Goal: Information Seeking & Learning: Get advice/opinions

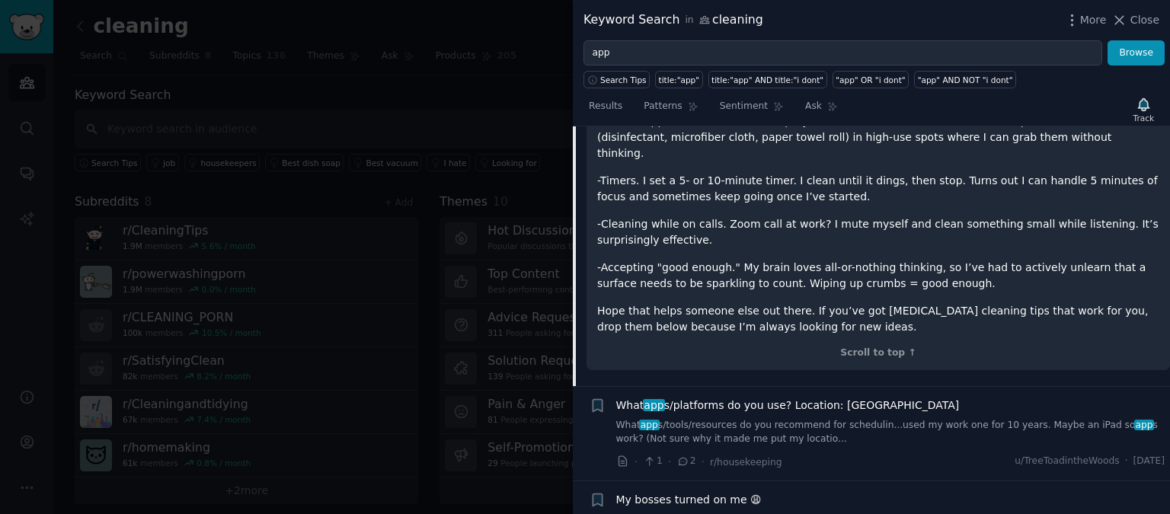
scroll to position [532, 0]
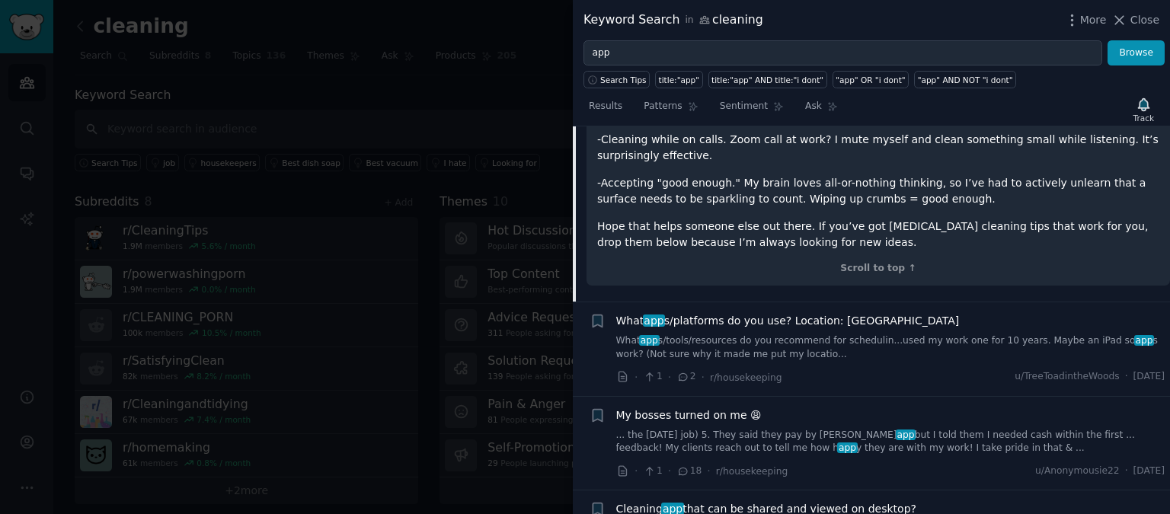
click at [741, 313] on span "What app s/platforms do you use? Location: [GEOGRAPHIC_DATA]" at bounding box center [787, 321] width 343 height 16
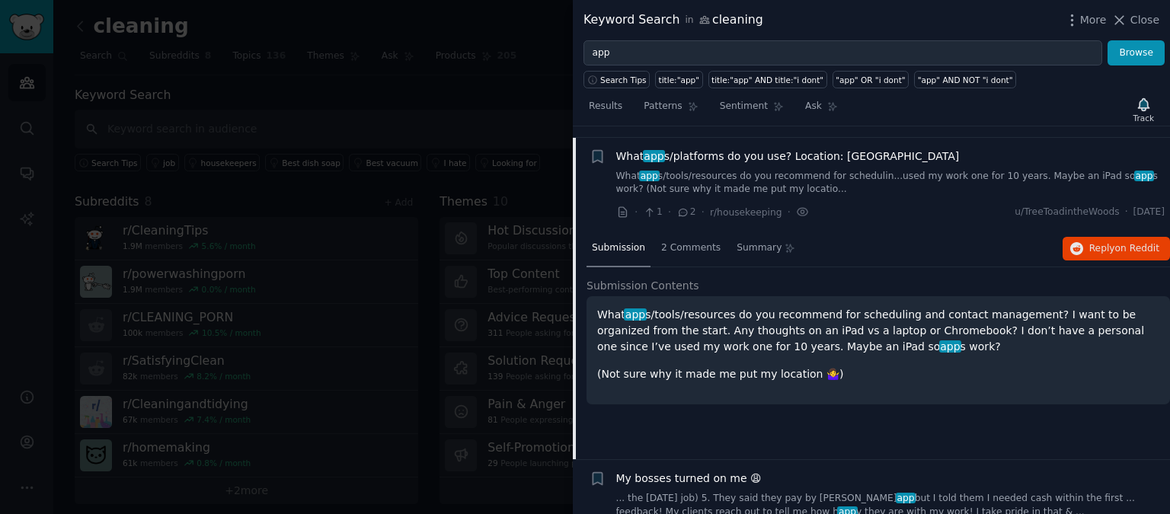
scroll to position [198, 0]
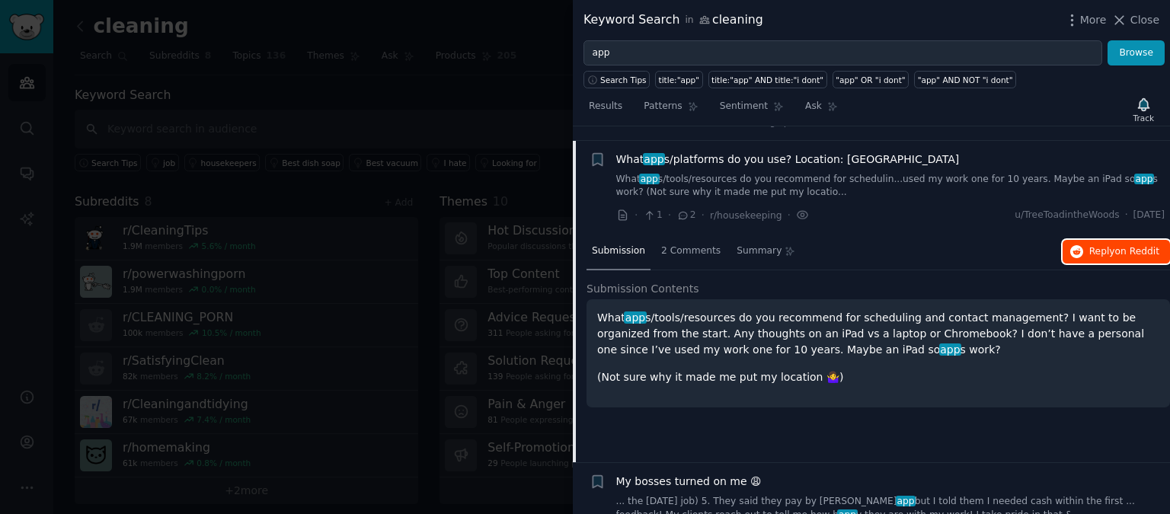
click at [1064, 240] on button "Reply on Reddit" at bounding box center [1115, 252] width 107 height 24
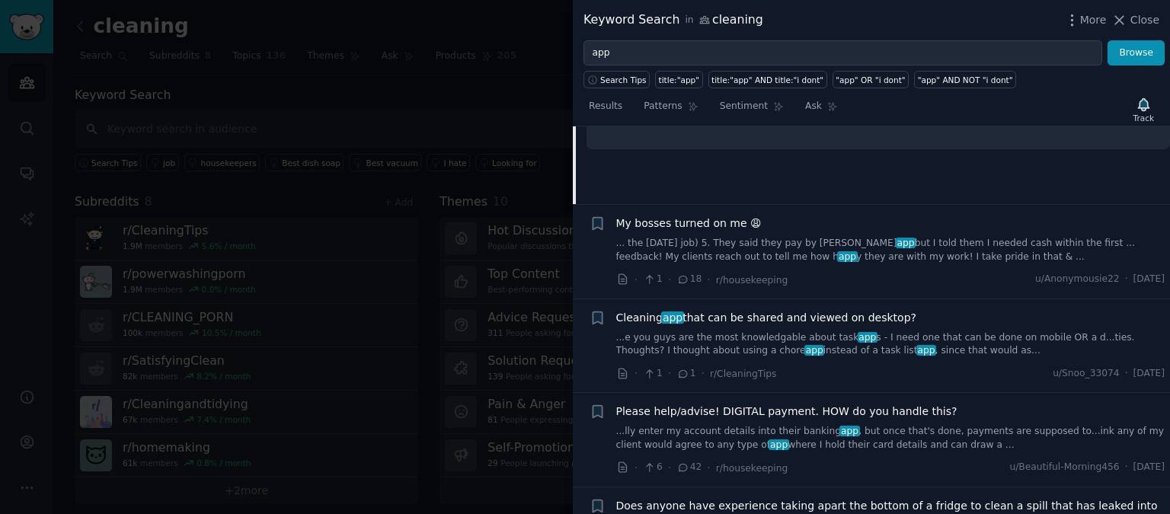
scroll to position [532, 0]
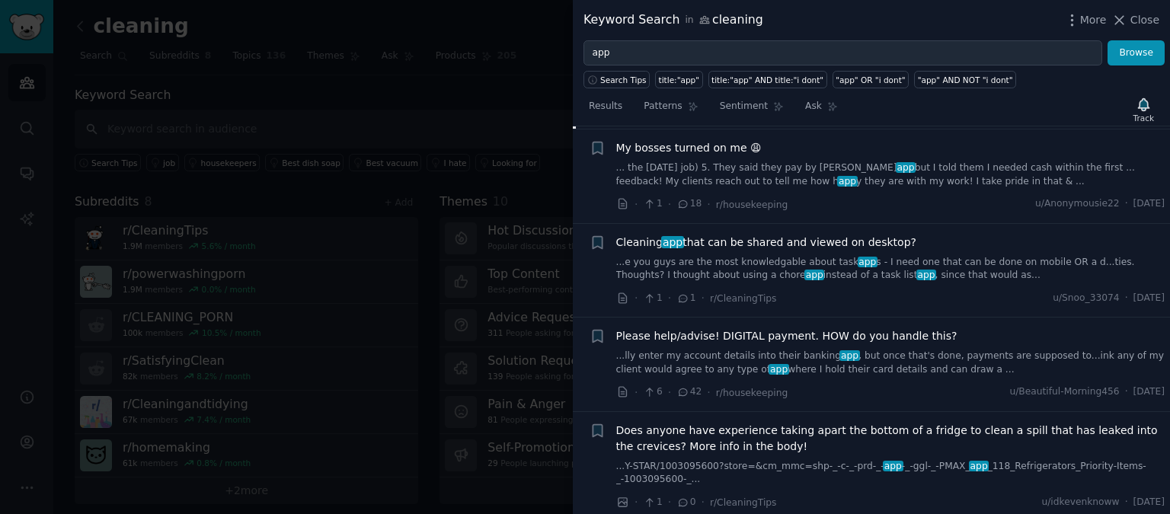
click at [817, 235] on span "Cleaning app that can be shared and viewed on desktop?" at bounding box center [766, 243] width 300 height 16
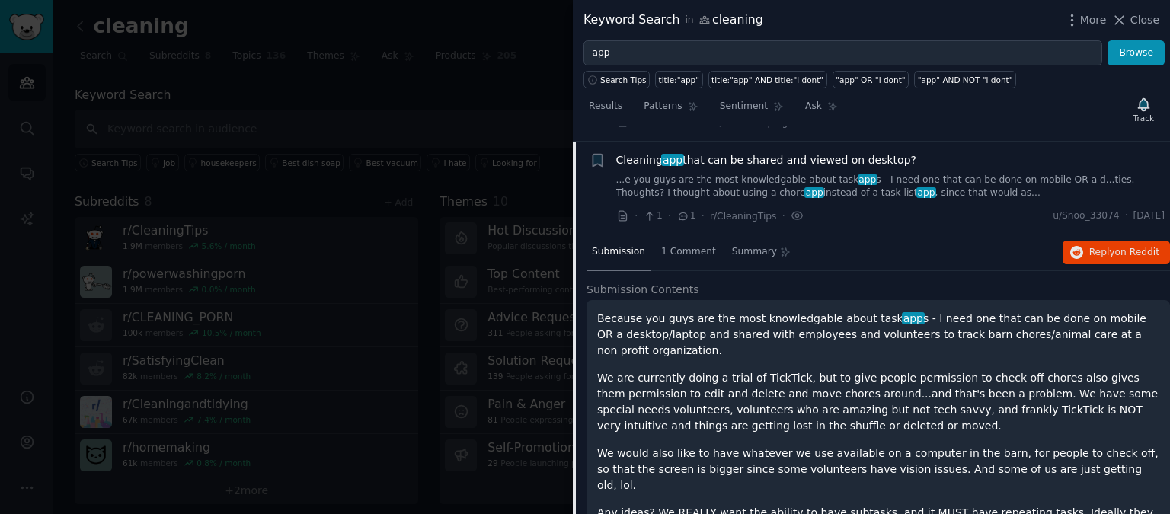
scroll to position [386, 0]
click at [1078, 245] on icon "button" at bounding box center [1077, 252] width 14 height 14
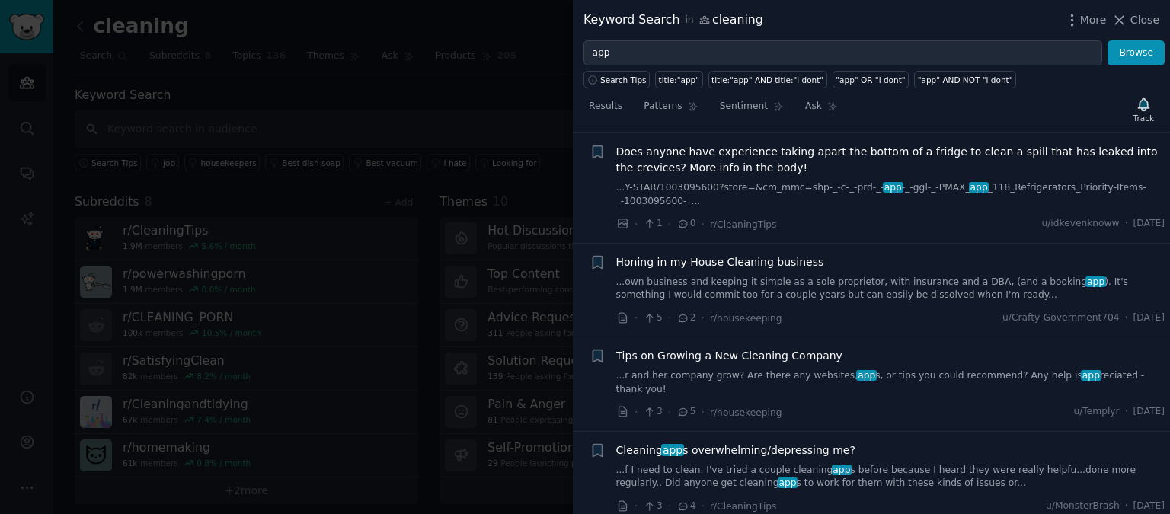
scroll to position [1027, 0]
click at [835, 369] on link "...r and her company grow? Are there any websites, app s, or tips you could rec…" at bounding box center [890, 382] width 549 height 27
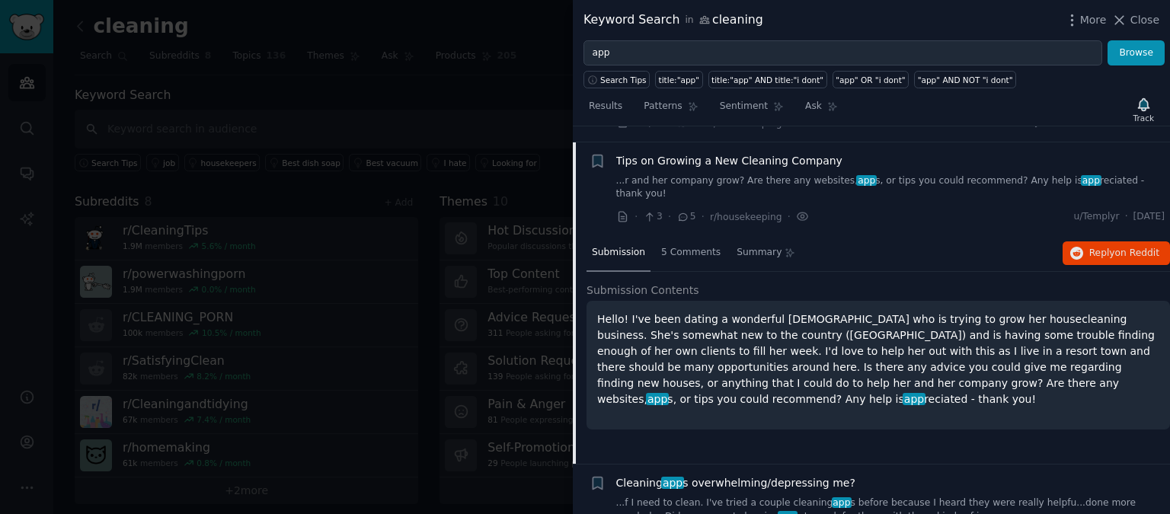
scroll to position [777, 0]
click at [1091, 241] on button "Reply on Reddit" at bounding box center [1115, 253] width 107 height 24
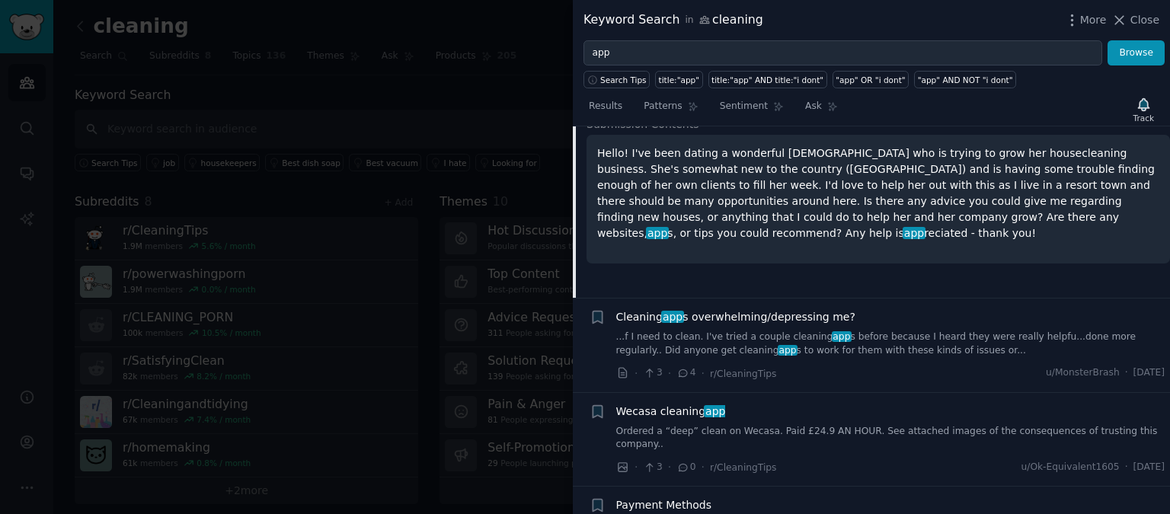
scroll to position [972, 0]
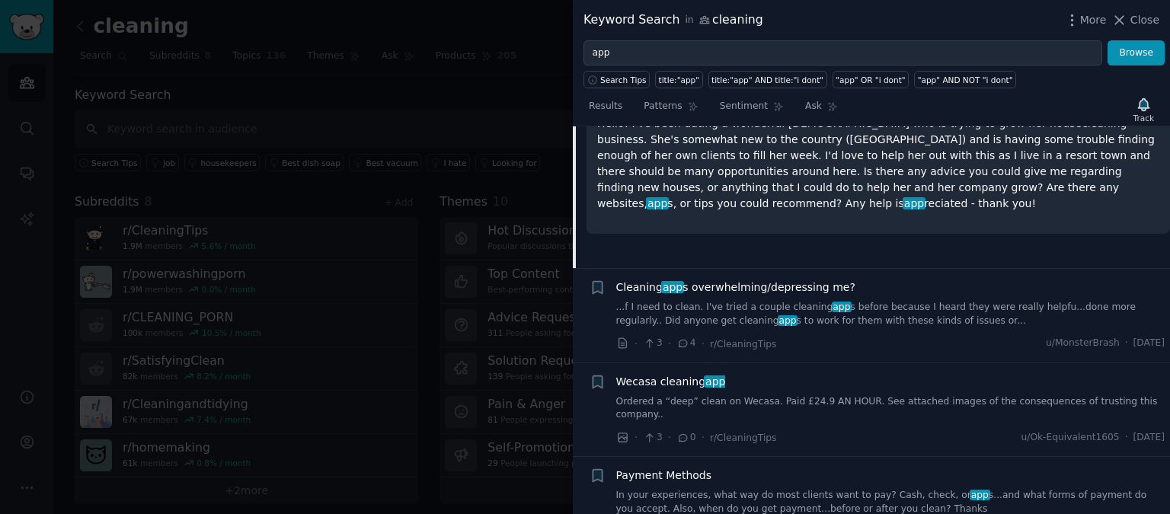
click at [804, 279] on span "Cleaning app s overwhelming/depressing me?" at bounding box center [735, 287] width 239 height 16
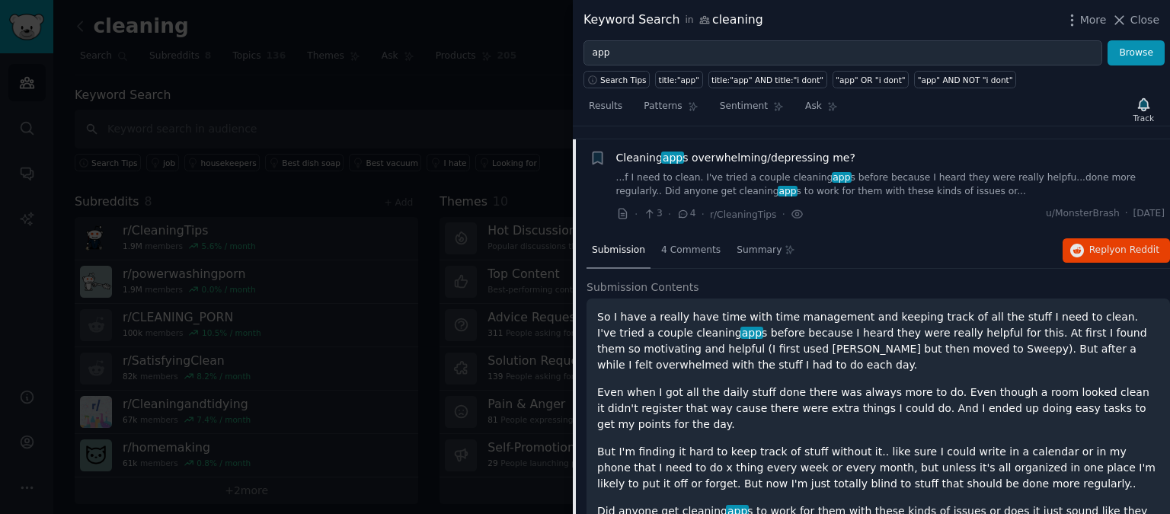
scroll to position [871, 0]
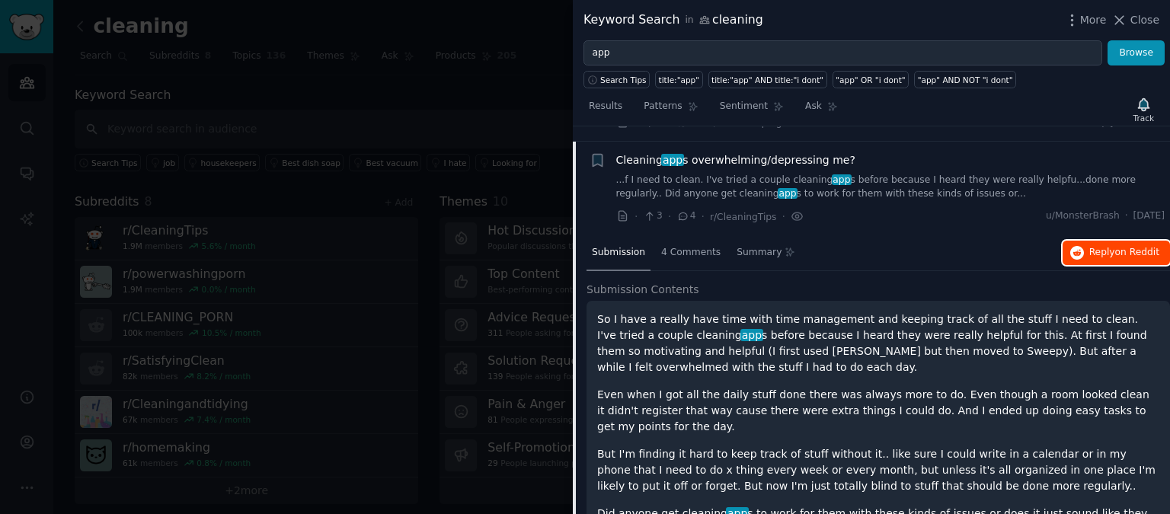
click at [1100, 246] on span "Reply on Reddit" at bounding box center [1124, 253] width 70 height 14
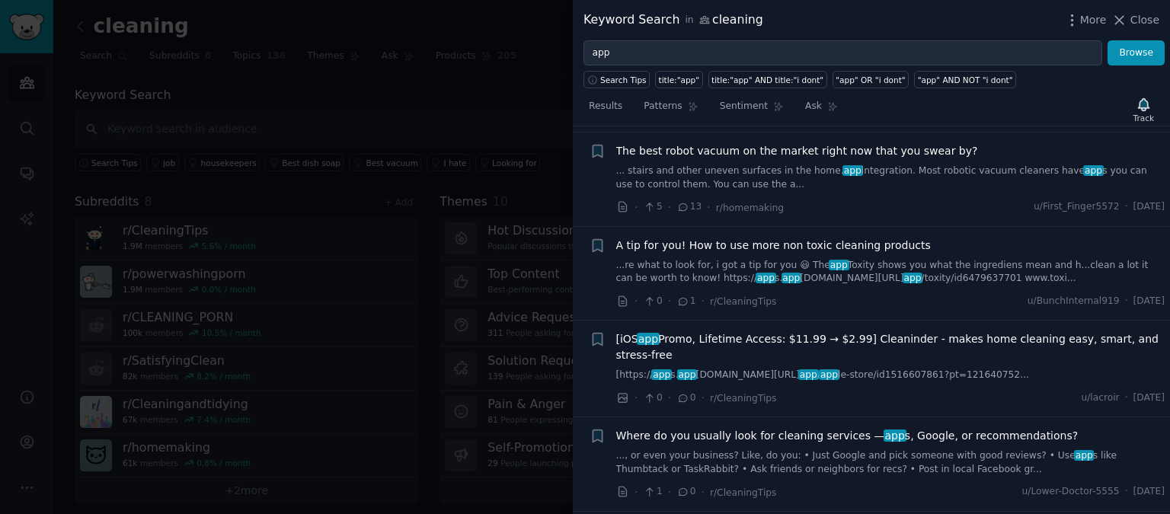
scroll to position [1564, 0]
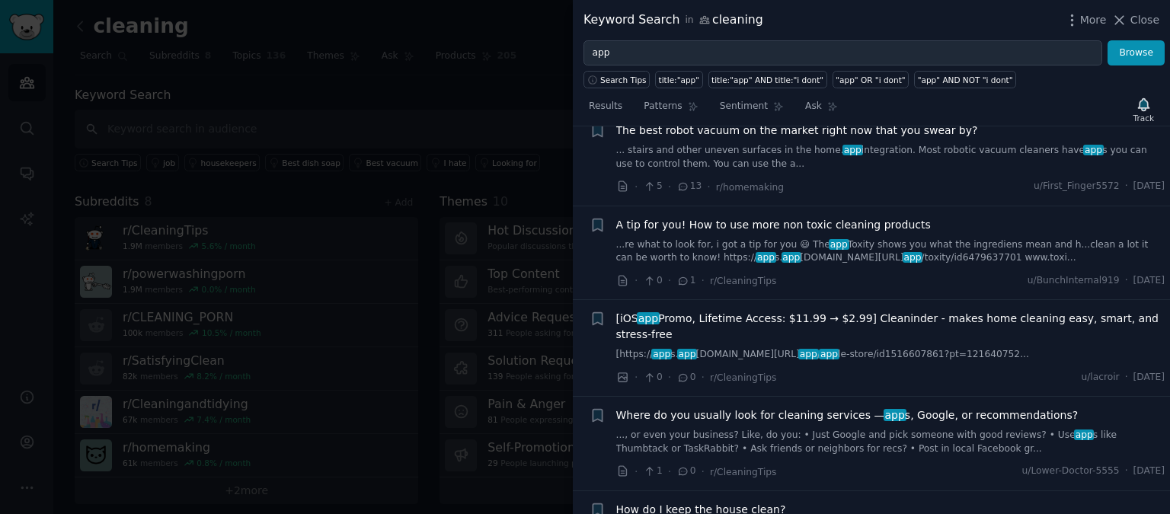
click at [811, 311] on span "[iOS app Promo, Lifetime Access: $11.99 → $2.99] Cleaninder - makes home cleani…" at bounding box center [890, 327] width 549 height 32
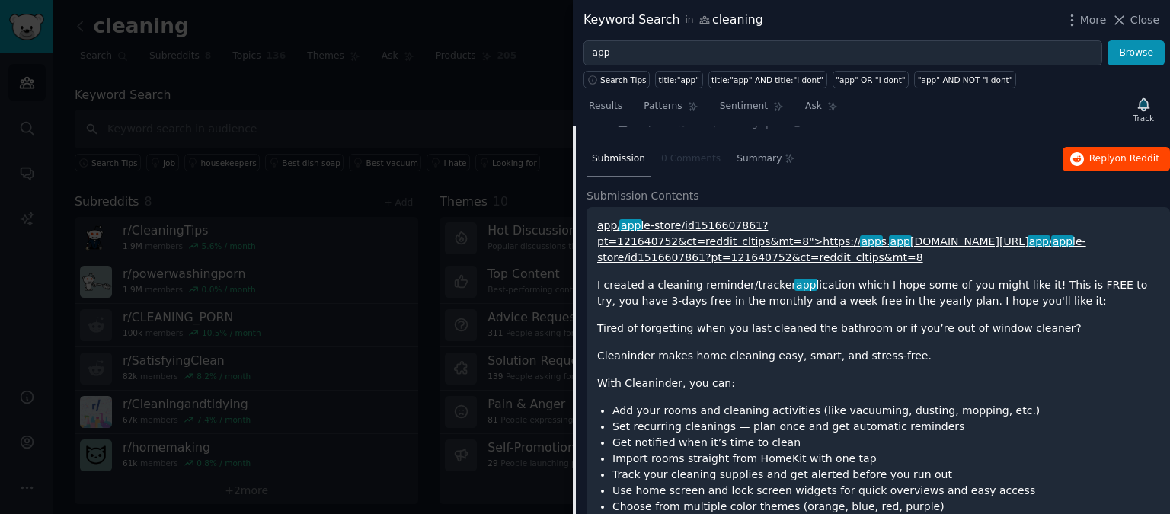
scroll to position [1435, 0]
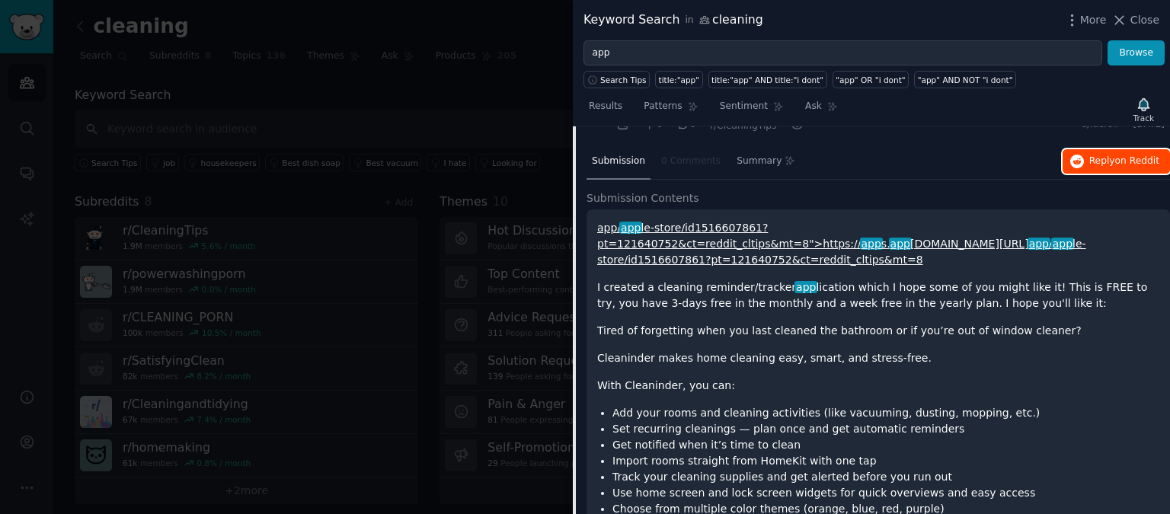
click at [1116, 155] on span "Reply on Reddit" at bounding box center [1124, 162] width 70 height 14
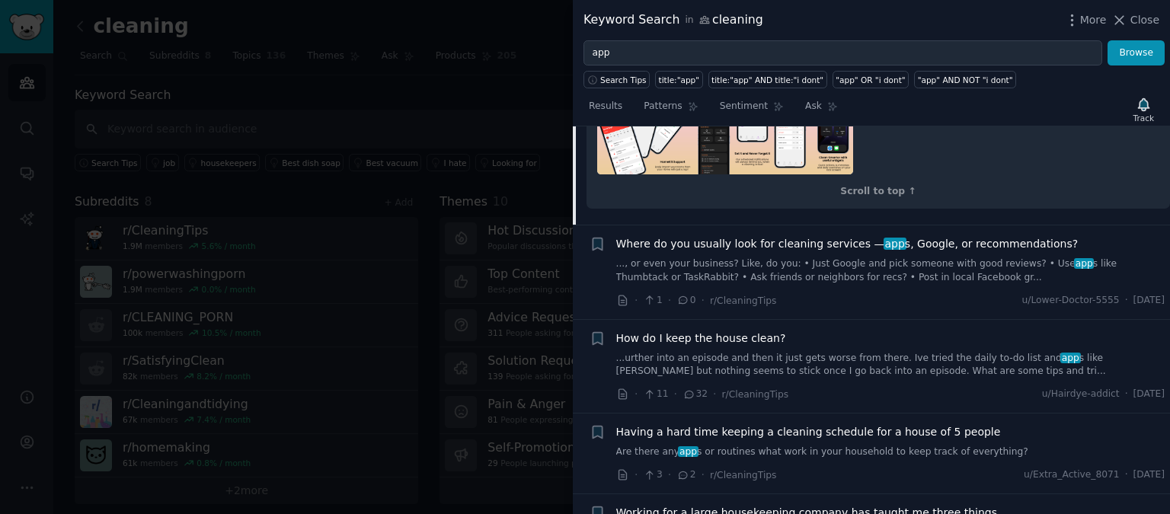
scroll to position [1961, 0]
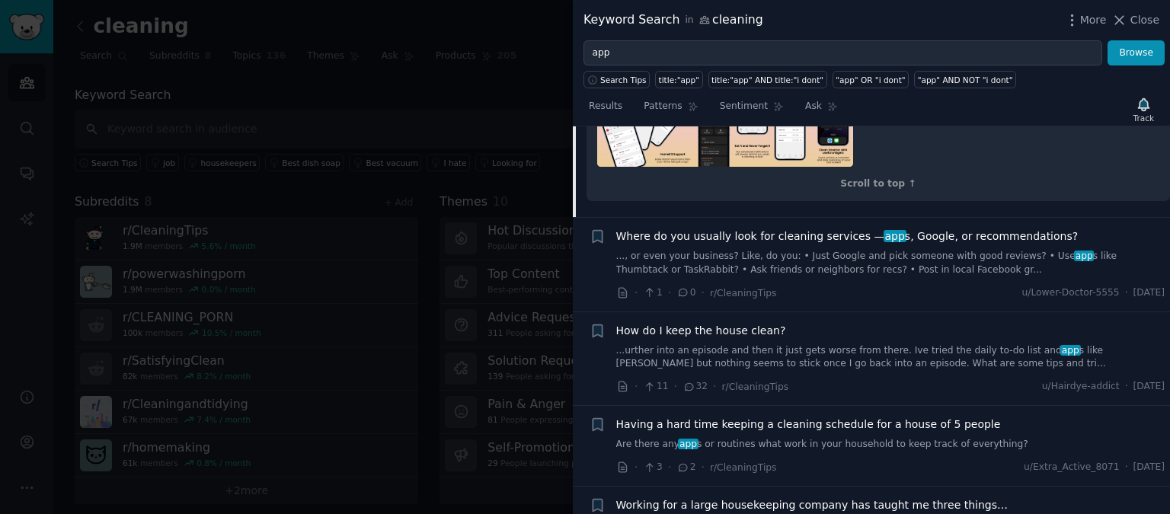
click at [793, 344] on link "...urther into an episode and then it just gets worse from there. [PERSON_NAME]…" at bounding box center [890, 357] width 549 height 27
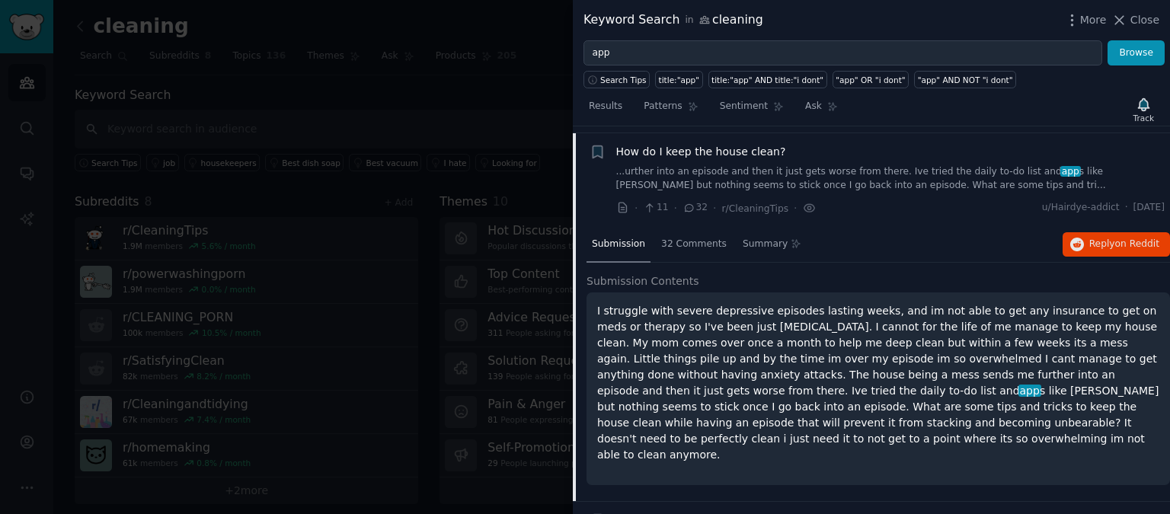
scroll to position [1531, 0]
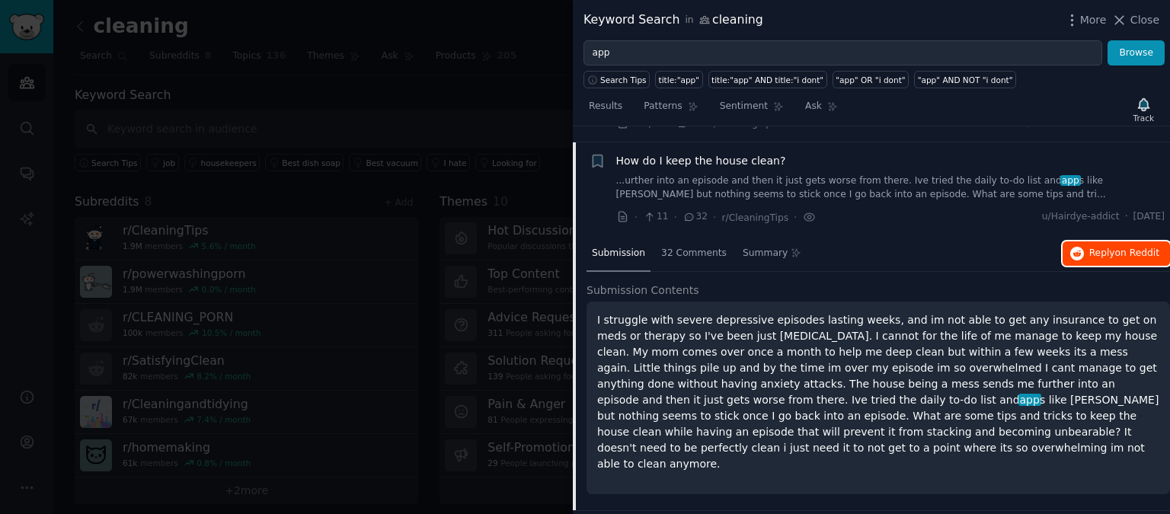
click at [1075, 247] on icon "button" at bounding box center [1077, 254] width 14 height 14
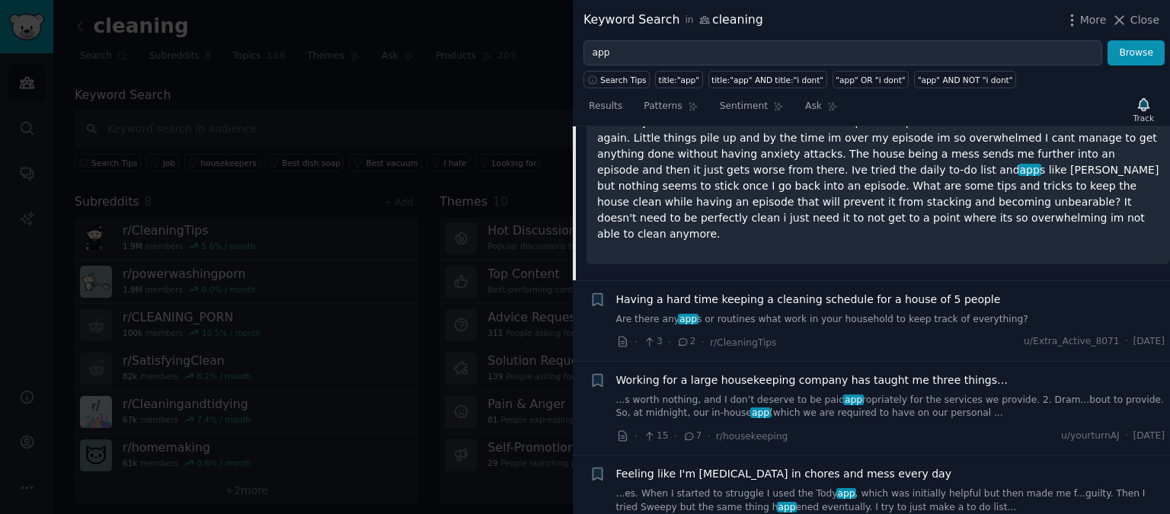
scroll to position [1767, 0]
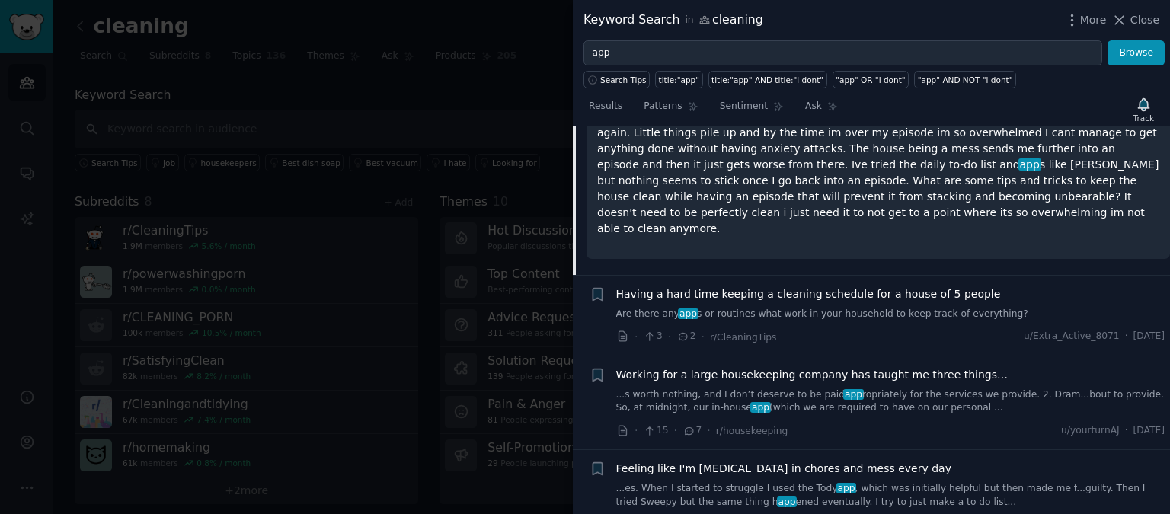
click at [787, 286] on div "Having a hard time keeping a cleaning schedule for a house of 5 people Are ther…" at bounding box center [890, 303] width 549 height 35
click at [797, 286] on span "Having a hard time keeping a cleaning schedule for a house of 5 people" at bounding box center [808, 294] width 385 height 16
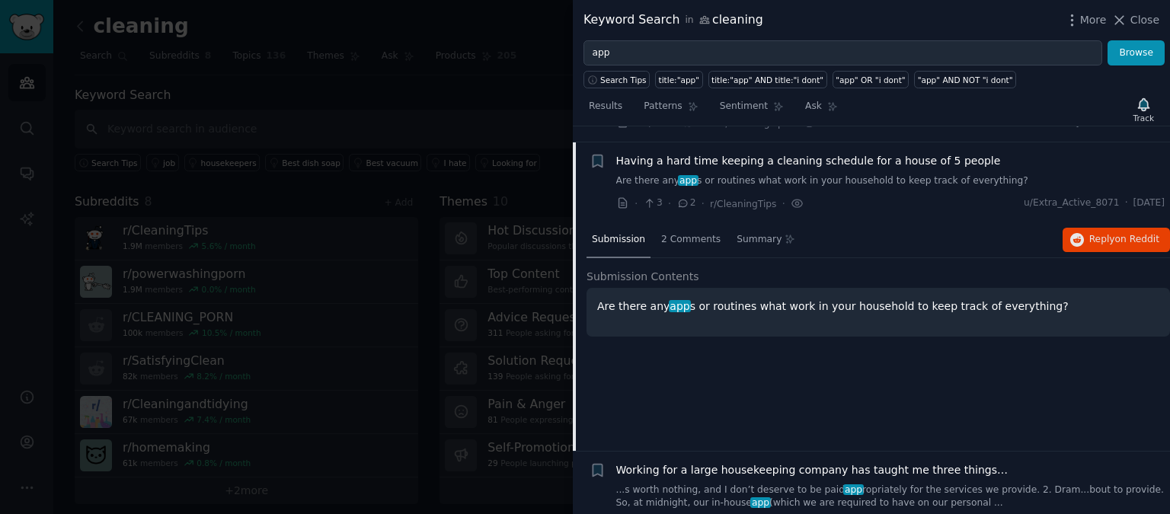
scroll to position [1625, 0]
click at [1097, 234] on span "Reply on Reddit" at bounding box center [1124, 241] width 70 height 14
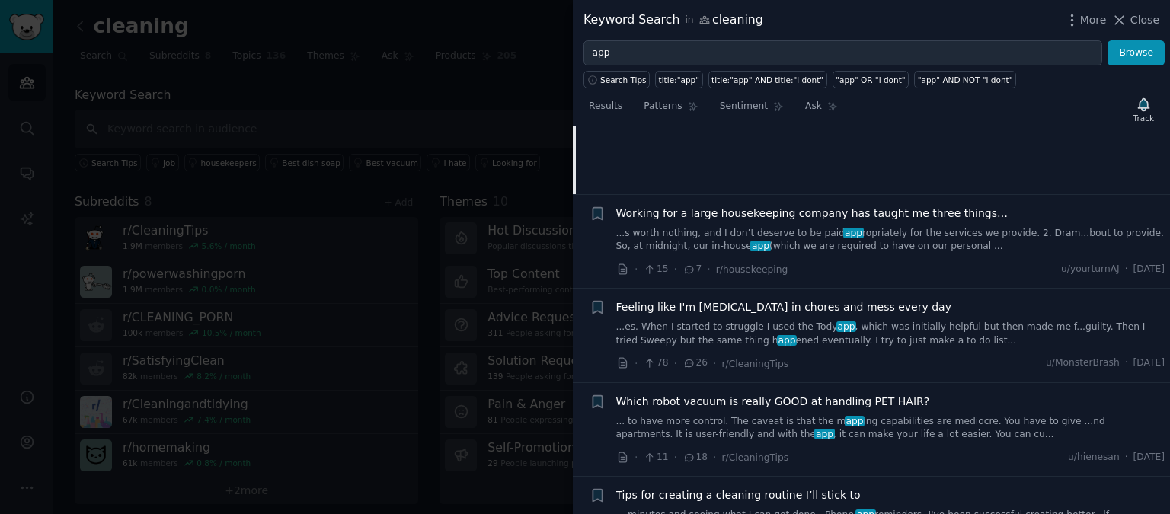
scroll to position [1913, 0]
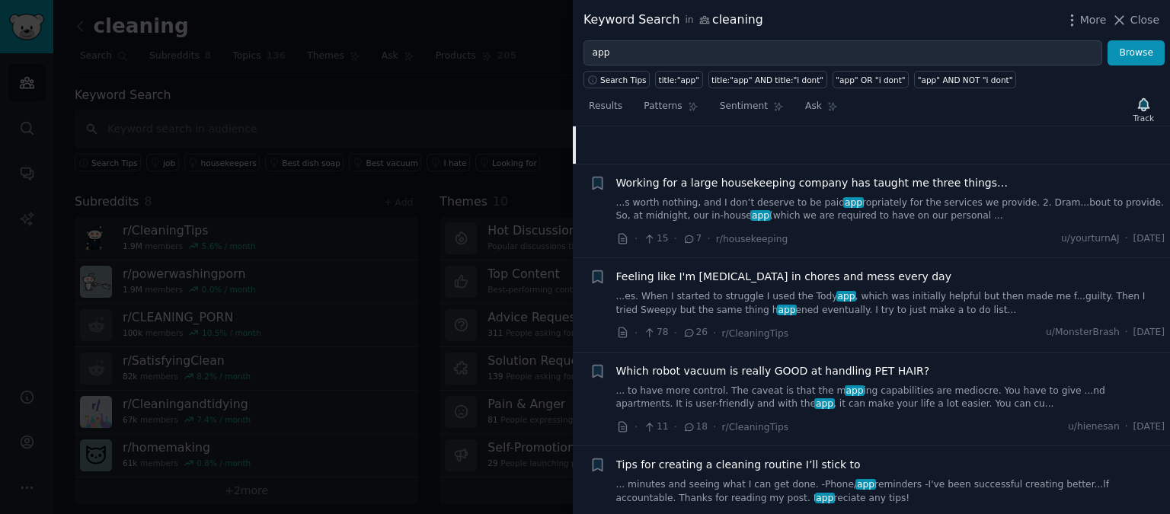
click at [824, 290] on link "...es. When I started to struggle I used the Tody app , which was initially hel…" at bounding box center [890, 303] width 549 height 27
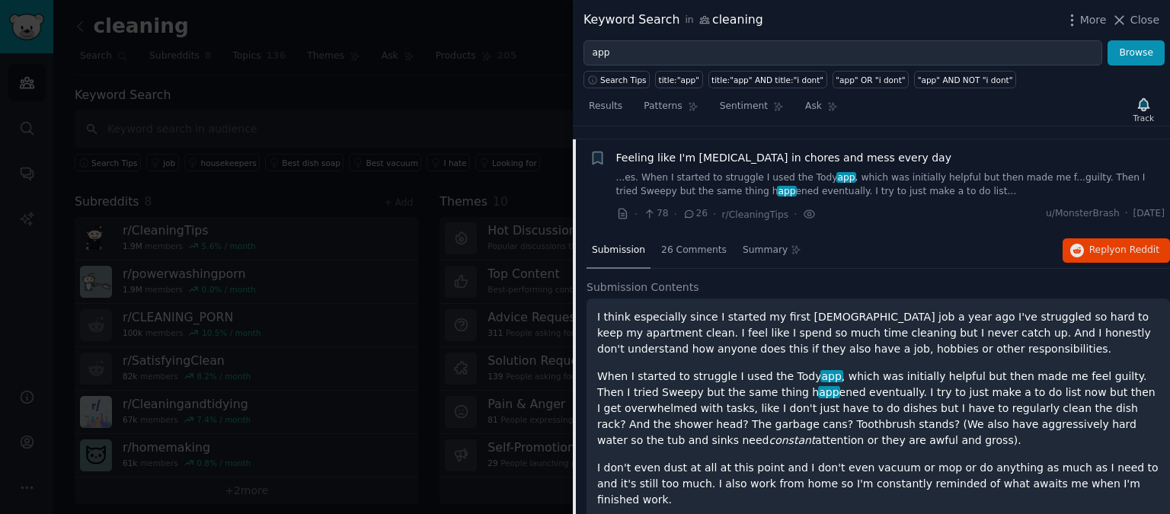
scroll to position [1800, 0]
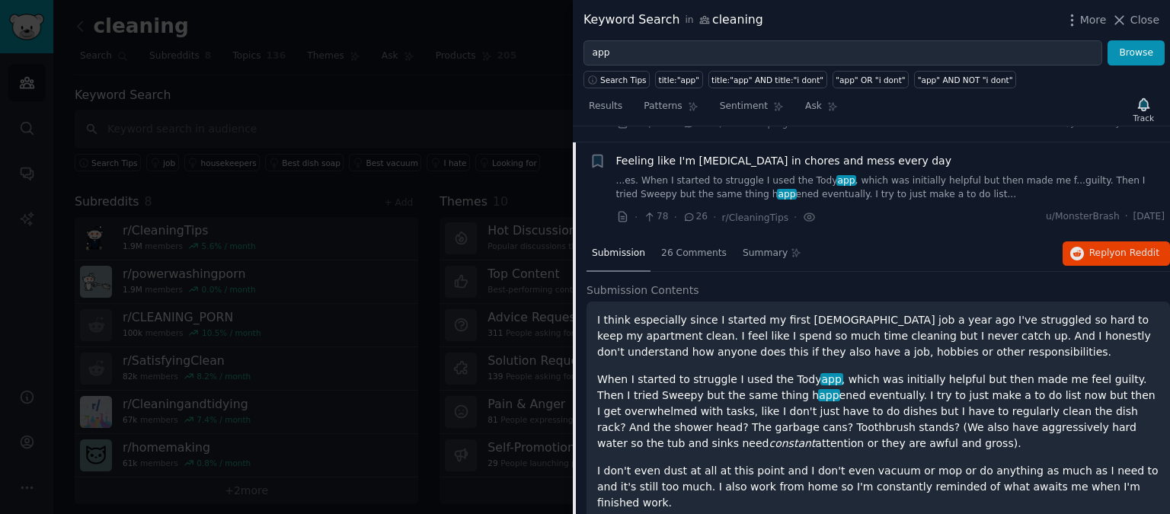
click at [1117, 251] on div "Submission 26 Comments Summary Reply on Reddit" at bounding box center [877, 254] width 583 height 37
click at [1116, 244] on button "Reply on Reddit" at bounding box center [1115, 253] width 107 height 24
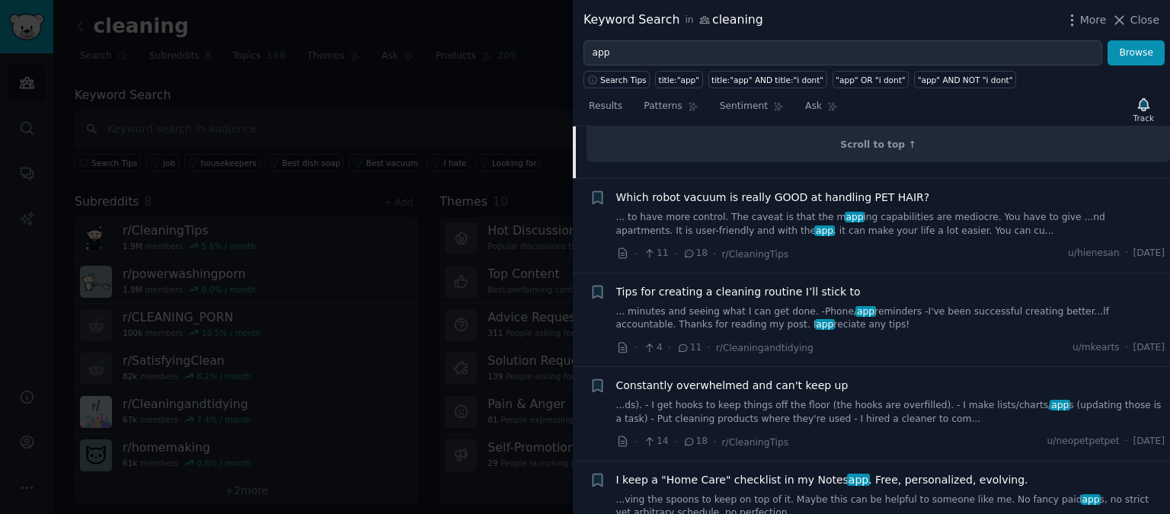
scroll to position [2391, 0]
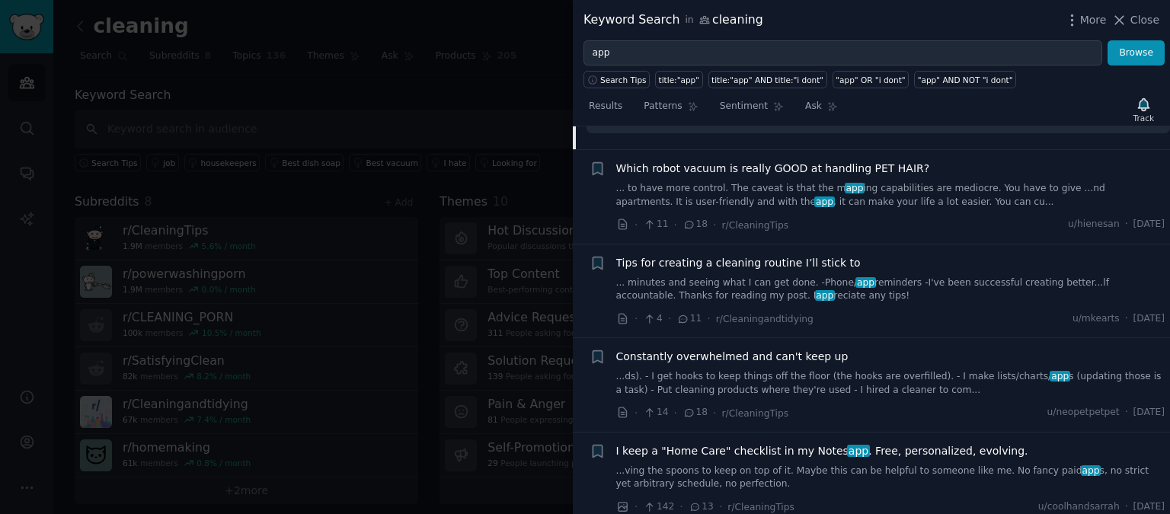
click at [790, 276] on link "... minutes and seeing what I can get done. -Phone/ app reminders -I've been su…" at bounding box center [890, 289] width 549 height 27
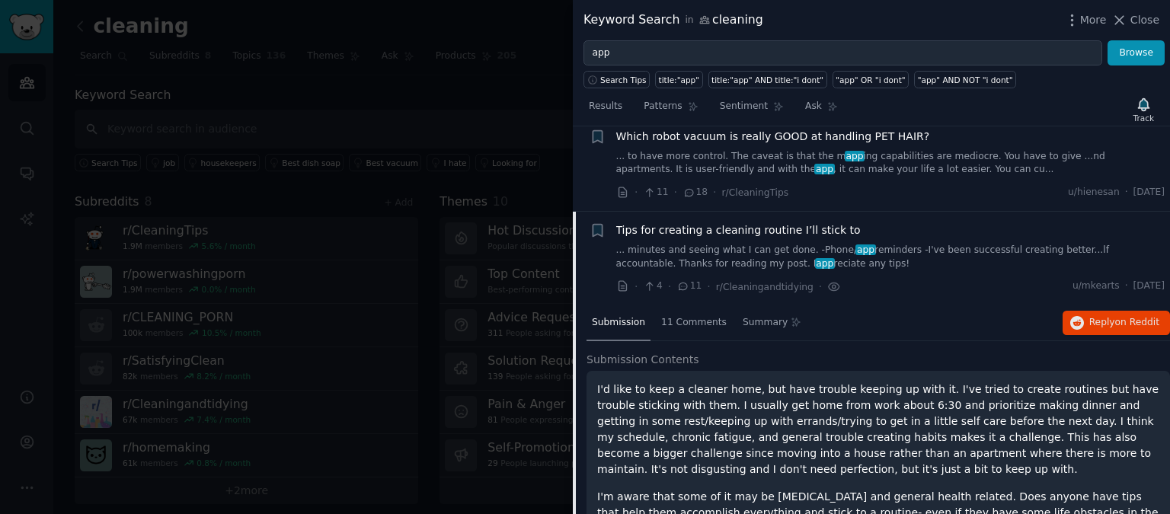
scroll to position [1987, 0]
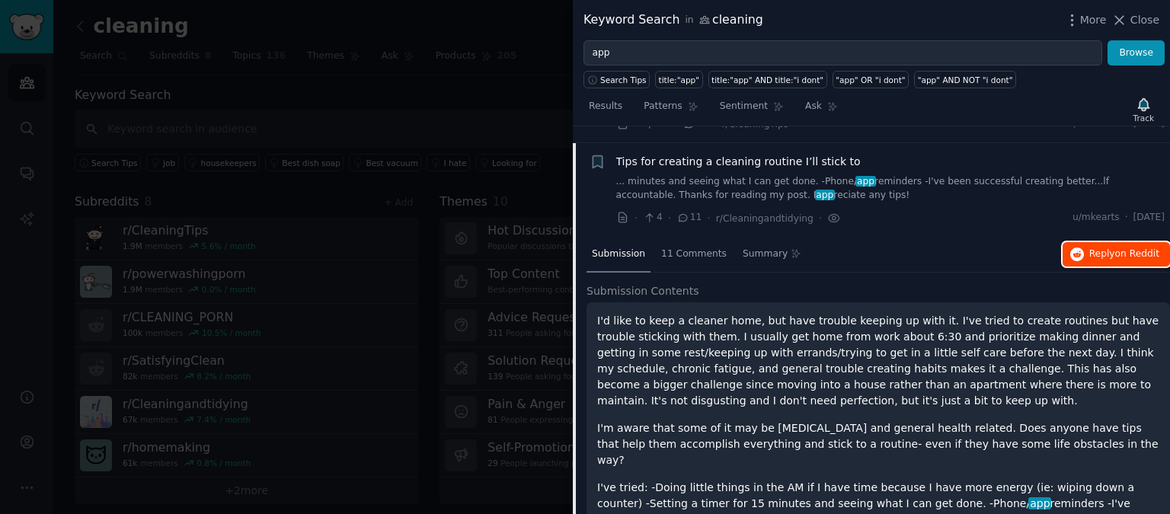
click at [1068, 243] on button "Reply on Reddit" at bounding box center [1115, 254] width 107 height 24
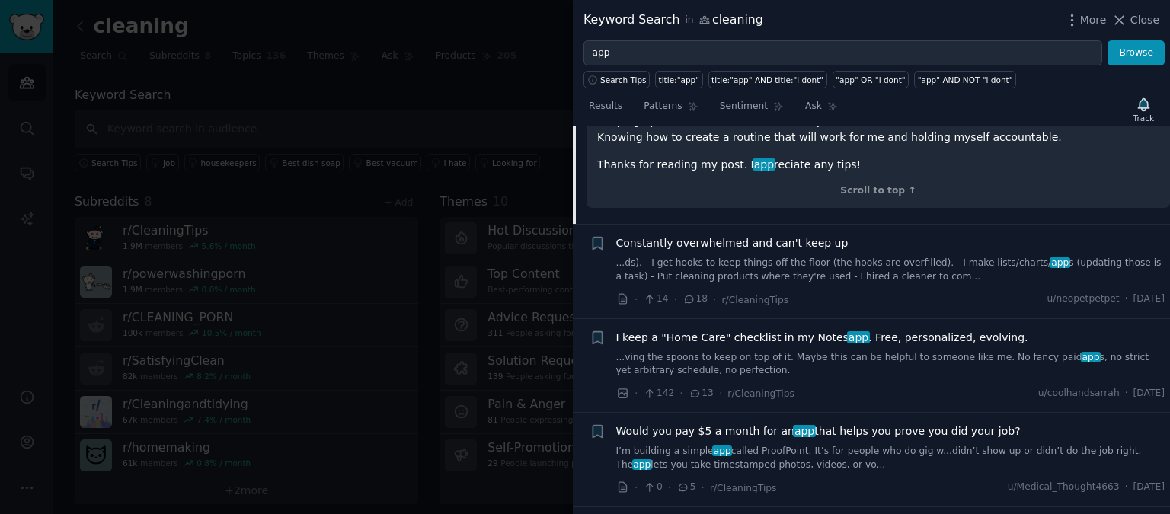
scroll to position [2545, 0]
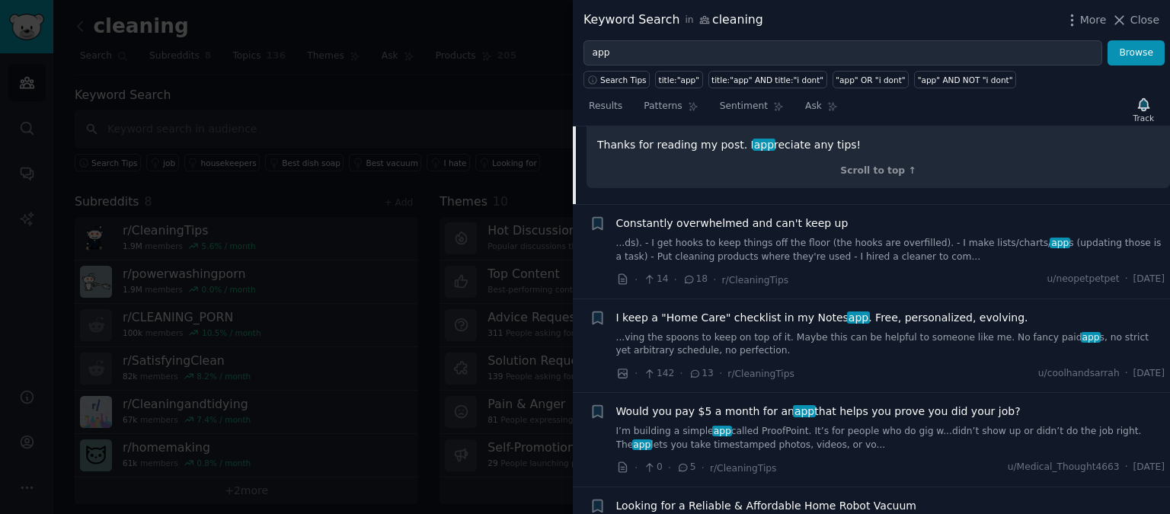
click at [711, 237] on link "...ds). - I get hooks to keep things off the floor (the hooks are overfilled). …" at bounding box center [890, 250] width 549 height 27
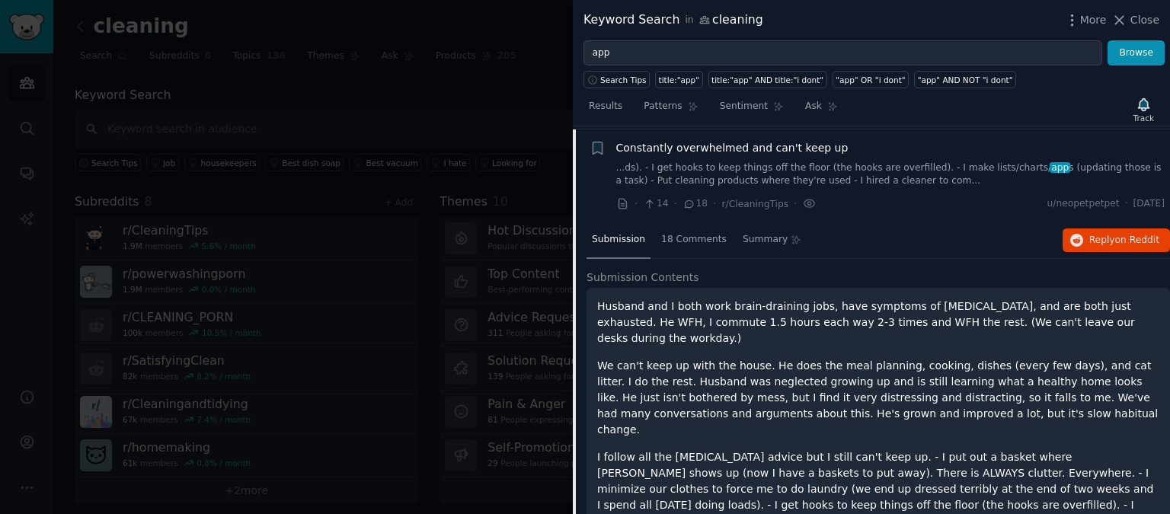
scroll to position [2081, 0]
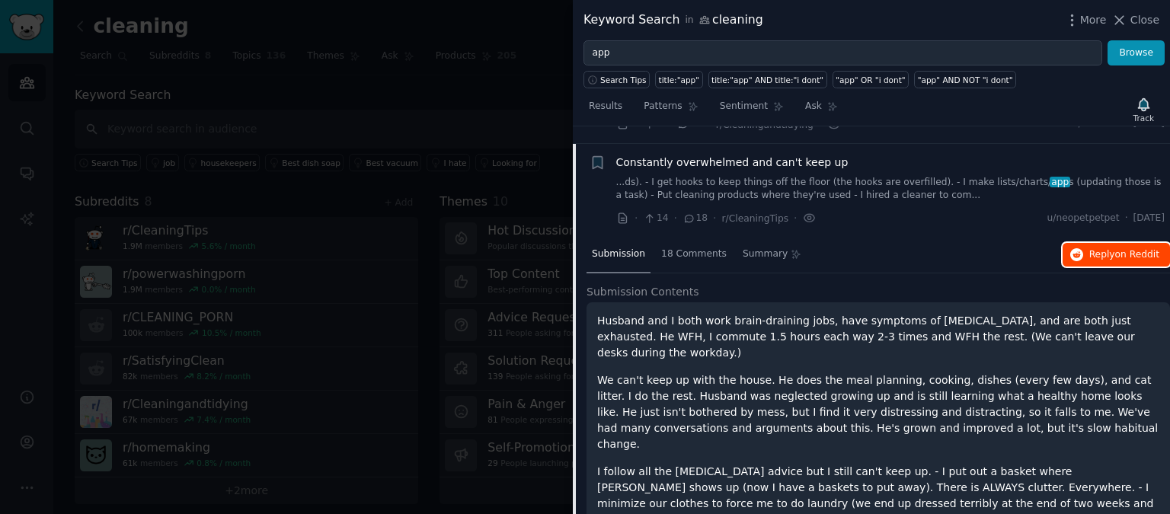
click at [1097, 244] on button "Reply on Reddit" at bounding box center [1115, 255] width 107 height 24
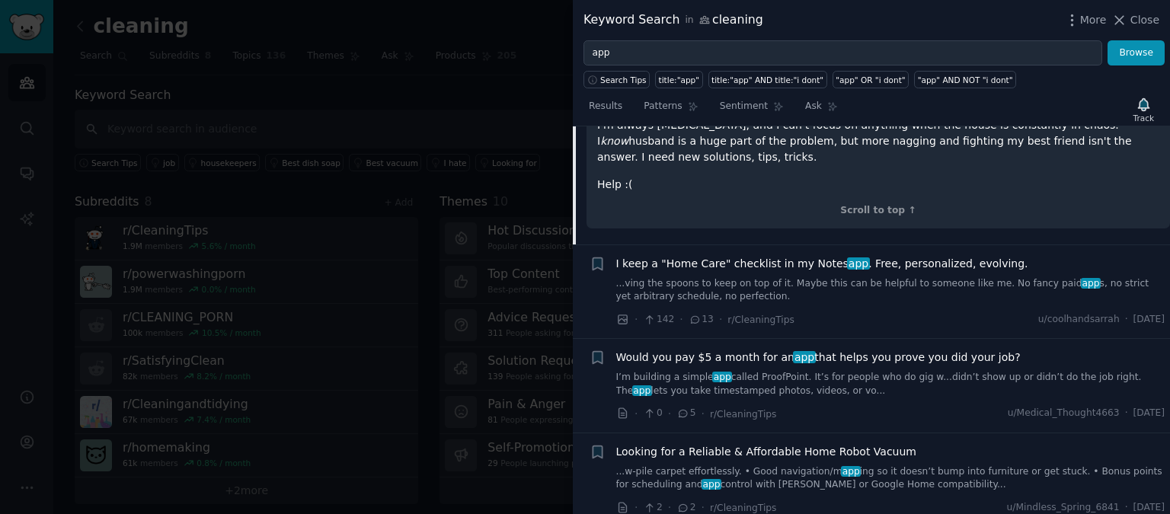
scroll to position [2574, 0]
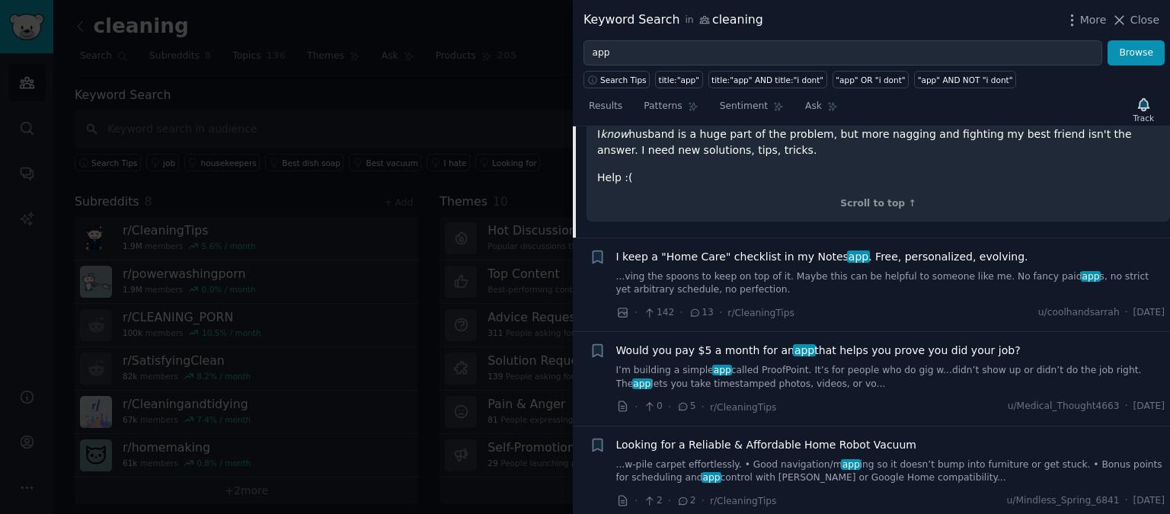
click at [808, 343] on span "Would you pay $5 a month for an app that helps you prove you did your job?" at bounding box center [818, 351] width 404 height 16
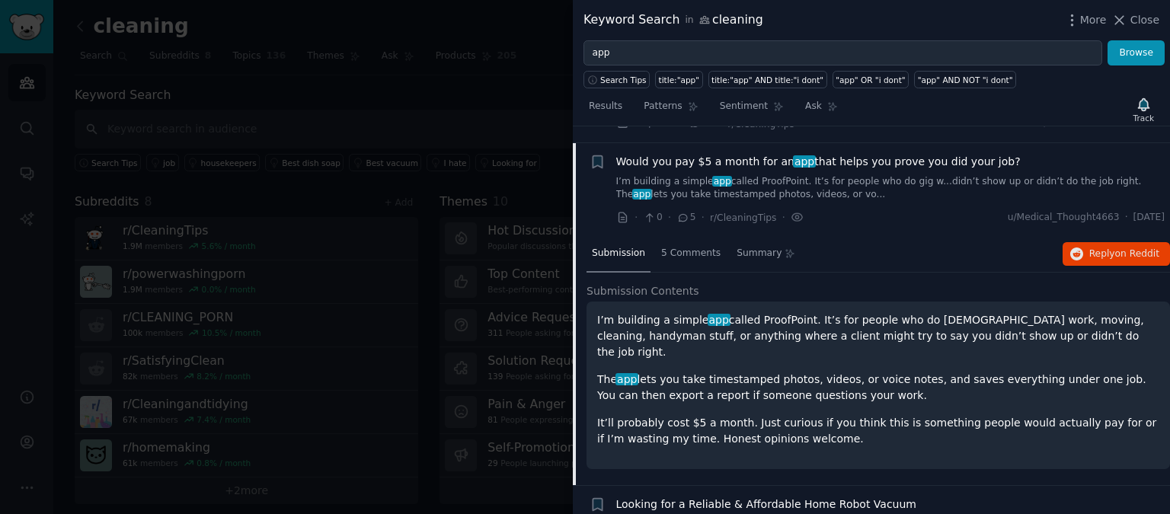
scroll to position [2269, 0]
click at [1111, 248] on span "Reply on Reddit" at bounding box center [1124, 255] width 70 height 14
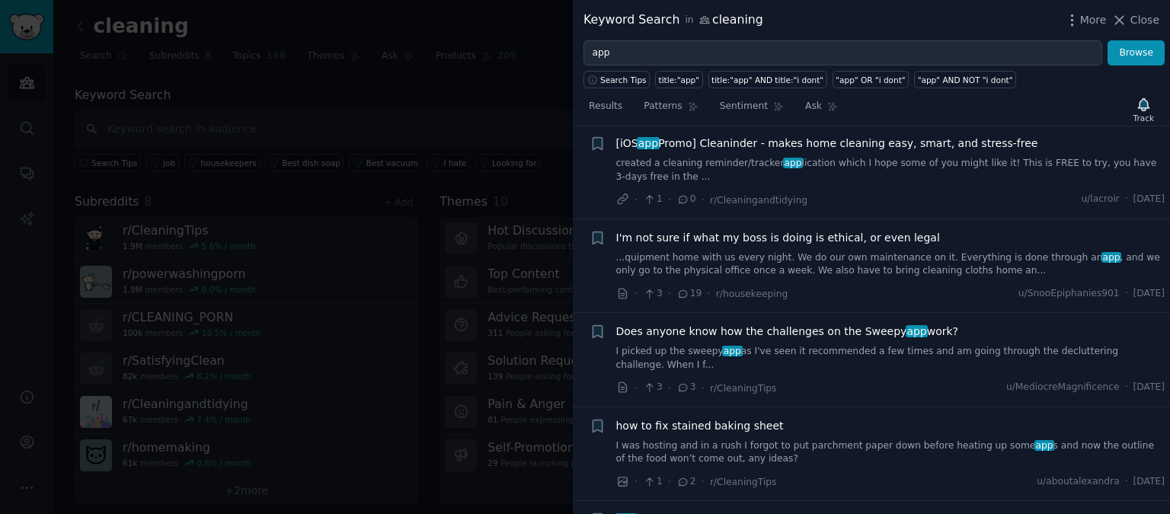
scroll to position [3011, 0]
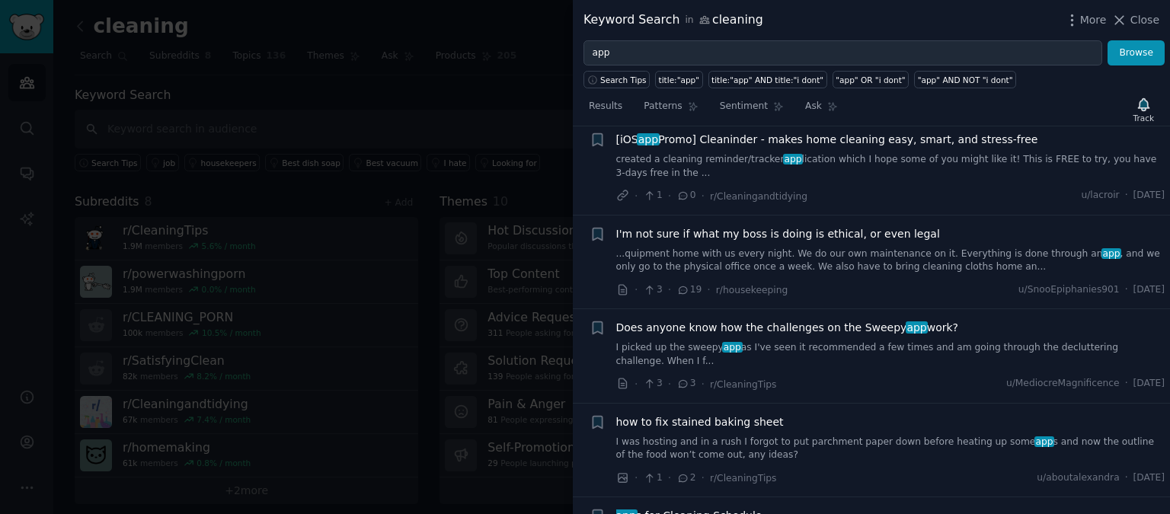
click at [833, 320] on span "Does anyone know how the challenges on the Sweepy app work?" at bounding box center [787, 328] width 343 height 16
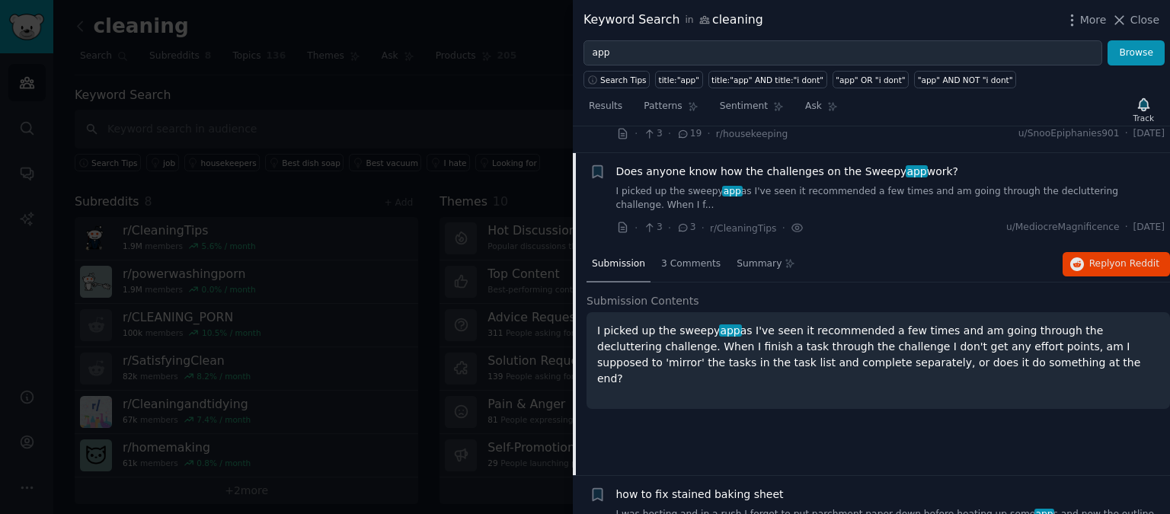
scroll to position [2926, 0]
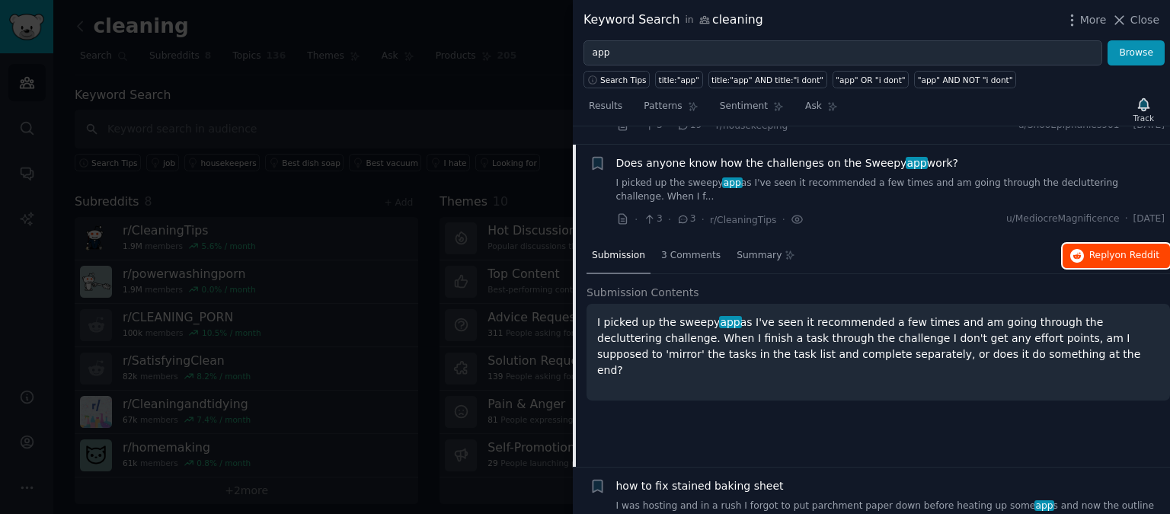
click at [1132, 249] on span "Reply on Reddit" at bounding box center [1124, 256] width 70 height 14
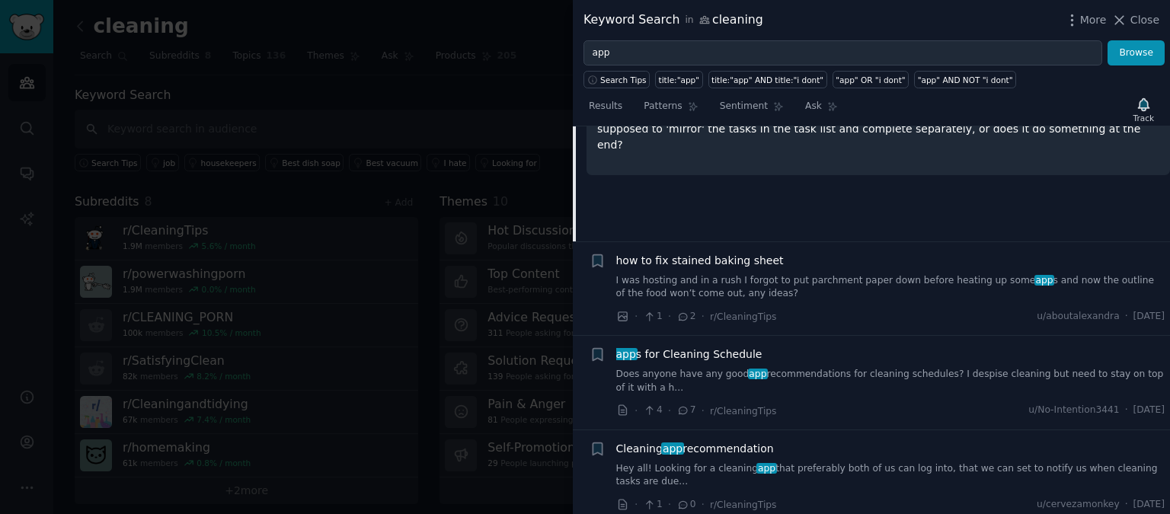
scroll to position [3177, 0]
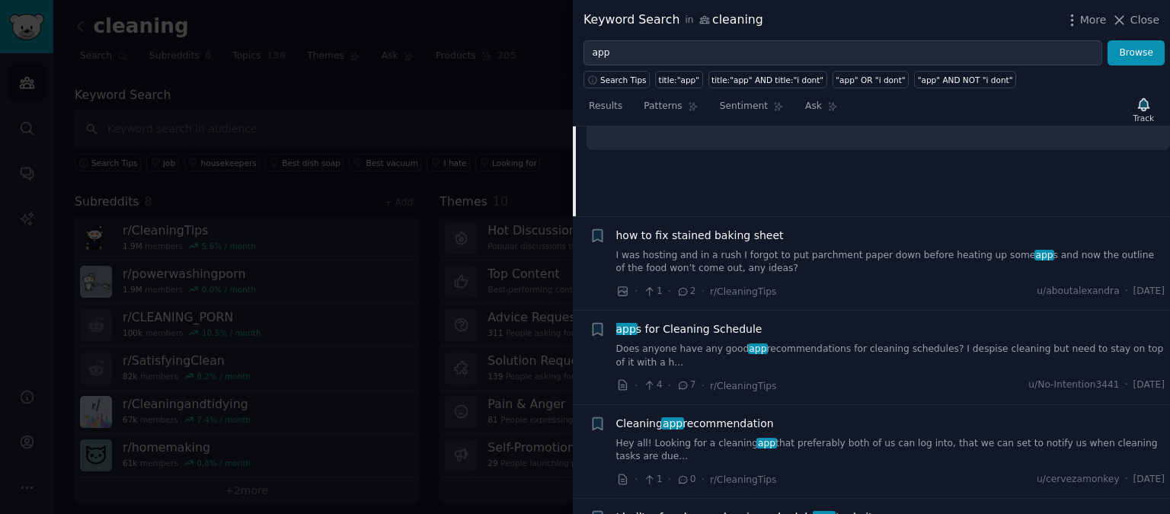
click at [762, 343] on link "Does anyone have any good app recommendations for cleaning schedules? I despise…" at bounding box center [890, 356] width 549 height 27
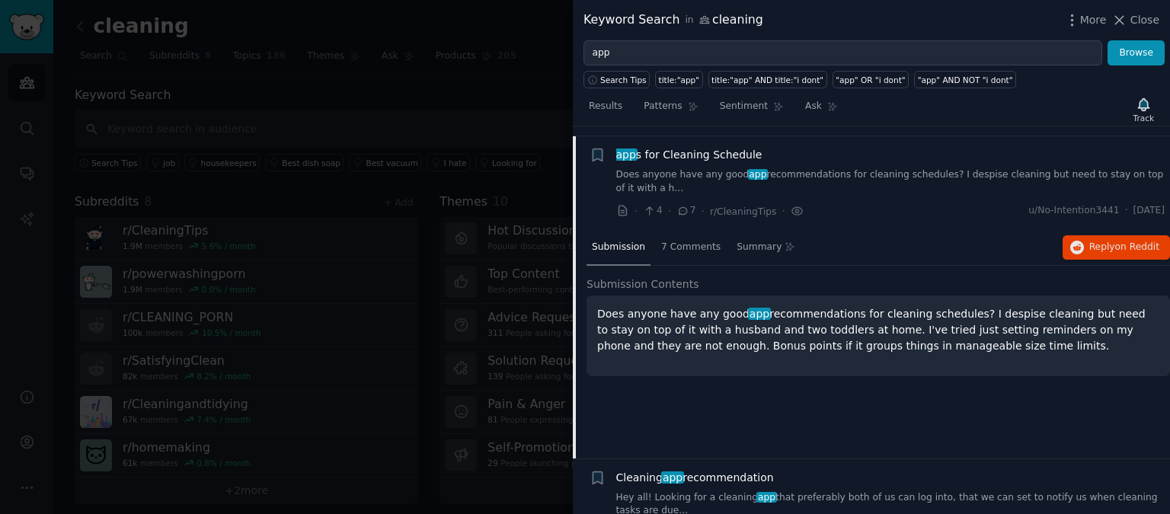
scroll to position [3114, 0]
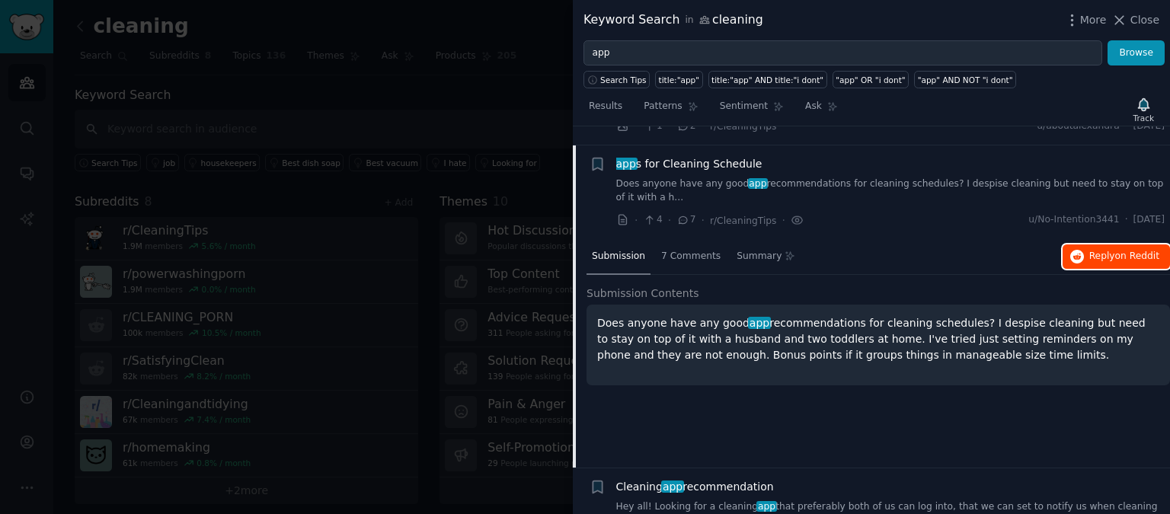
click at [1068, 246] on button "Reply on Reddit" at bounding box center [1115, 256] width 107 height 24
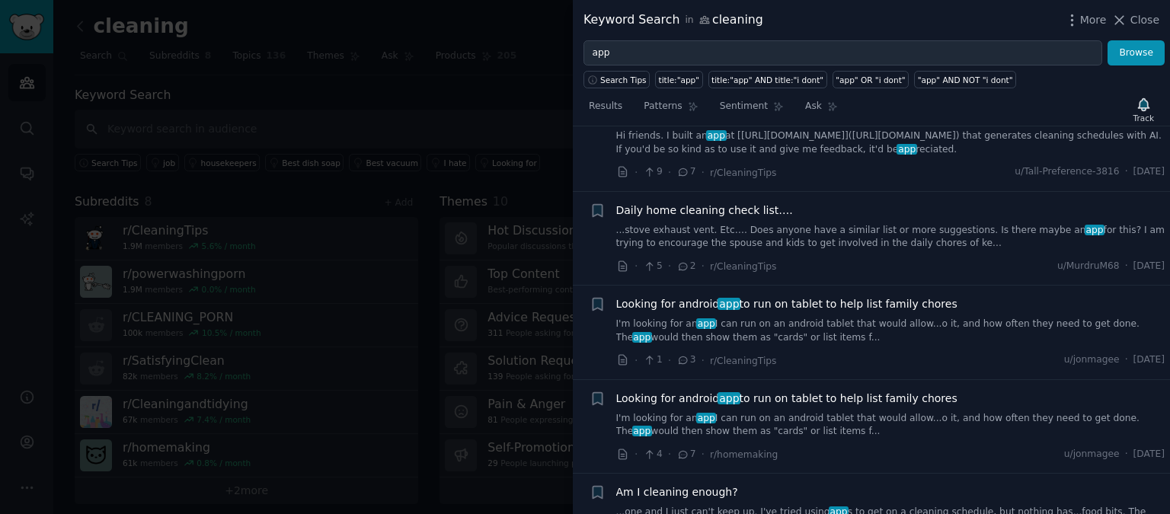
scroll to position [3598, 0]
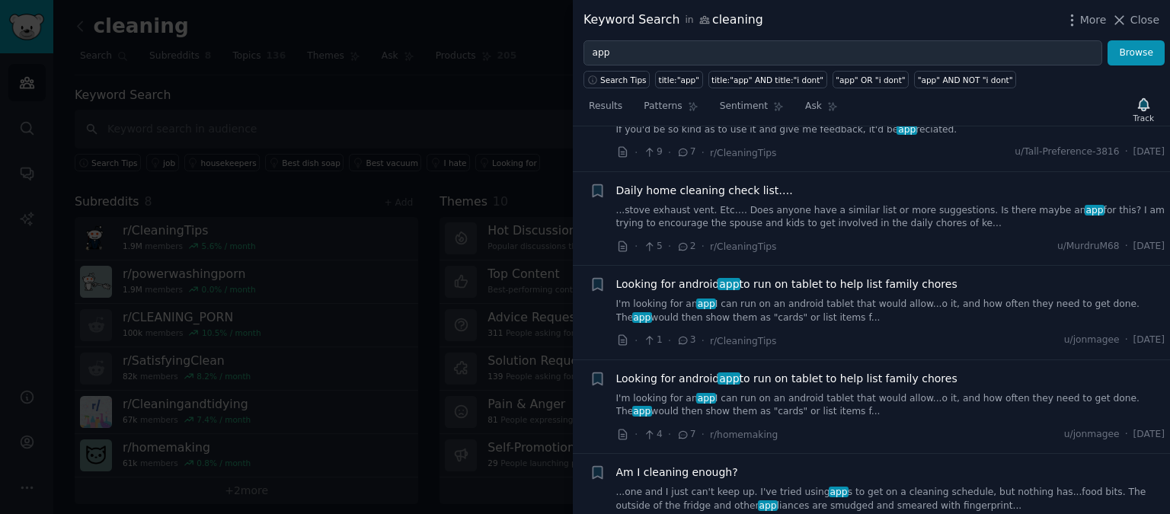
click at [789, 276] on span "Looking for android app to run on tablet to help list family chores" at bounding box center [786, 284] width 341 height 16
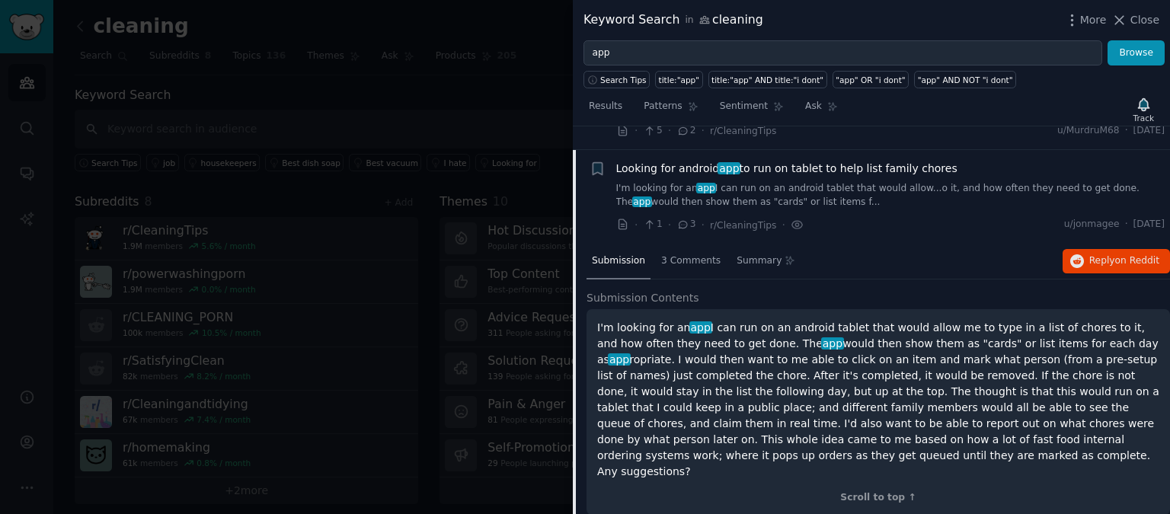
scroll to position [3490, 0]
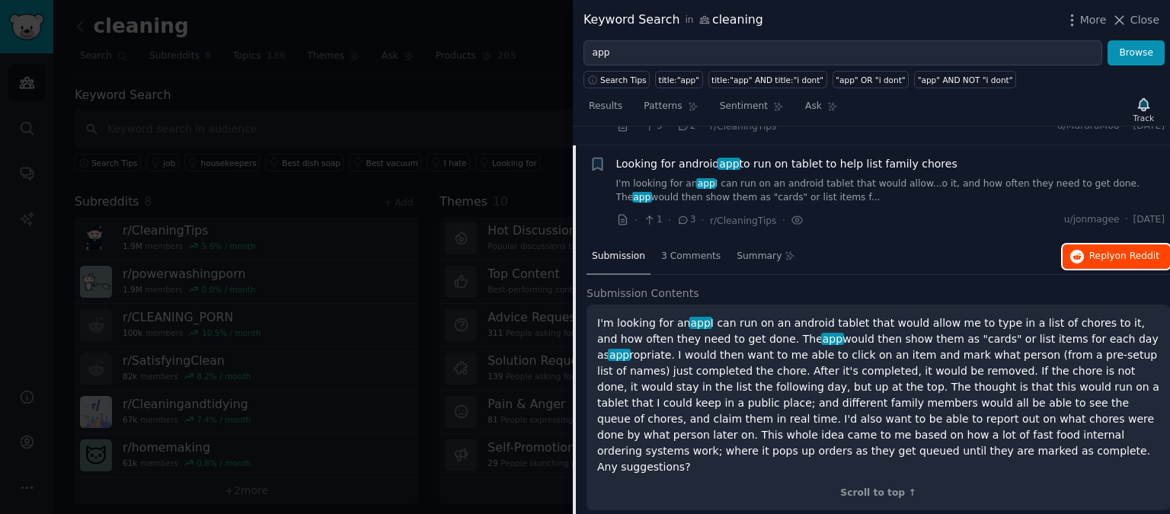
click at [1119, 251] on span "on Reddit" at bounding box center [1137, 256] width 44 height 11
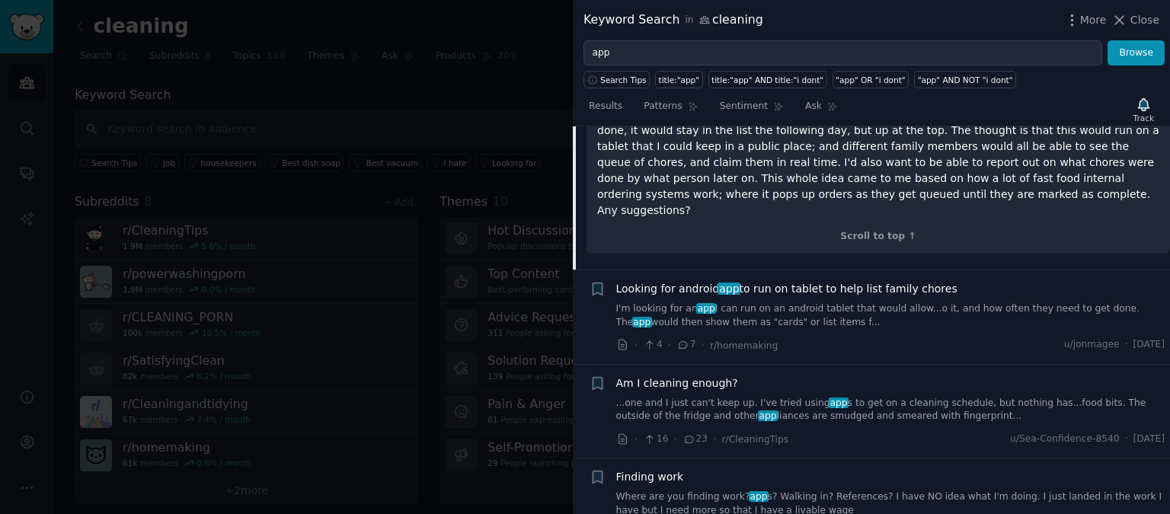
scroll to position [3761, 0]
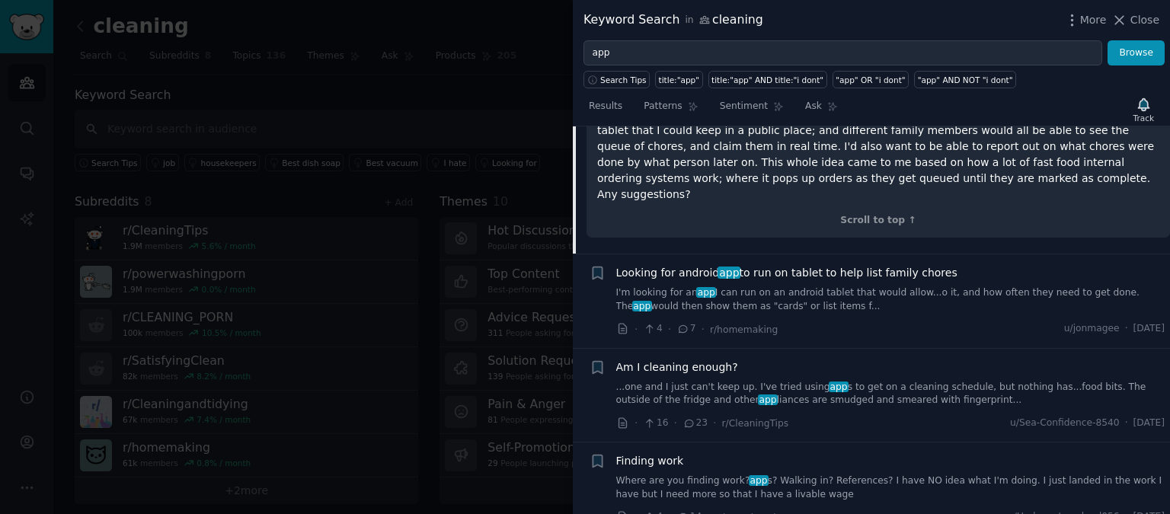
click at [765, 265] on span "Looking for android app to run on tablet to help list family chores" at bounding box center [786, 273] width 341 height 16
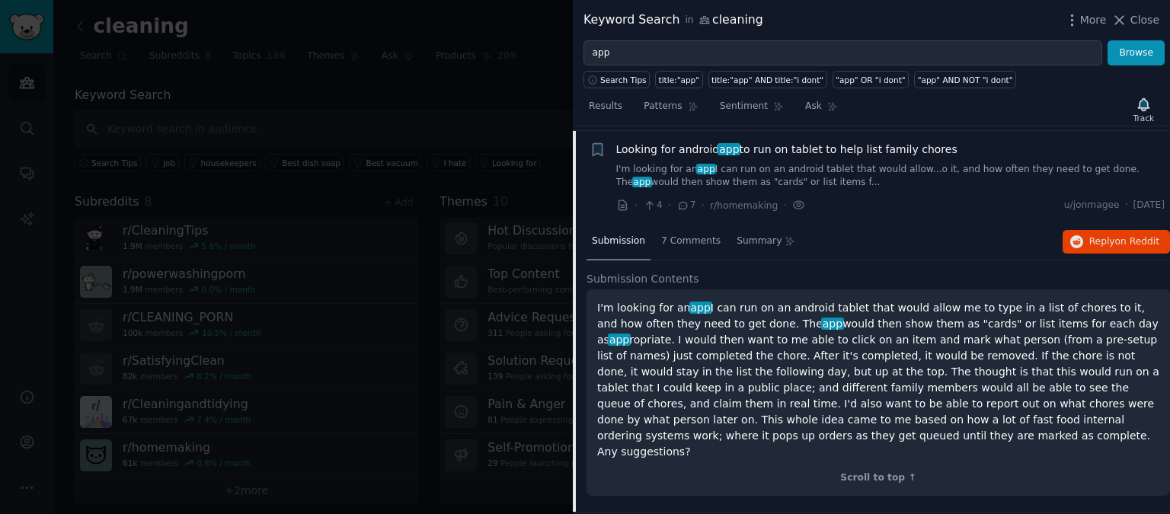
scroll to position [3584, 0]
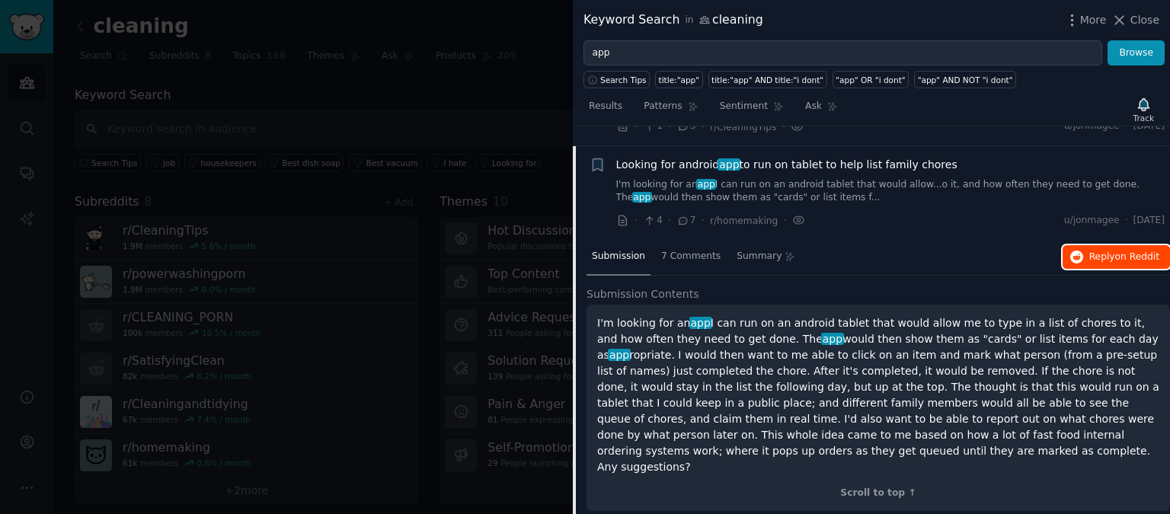
click at [1119, 251] on span "on Reddit" at bounding box center [1137, 256] width 44 height 11
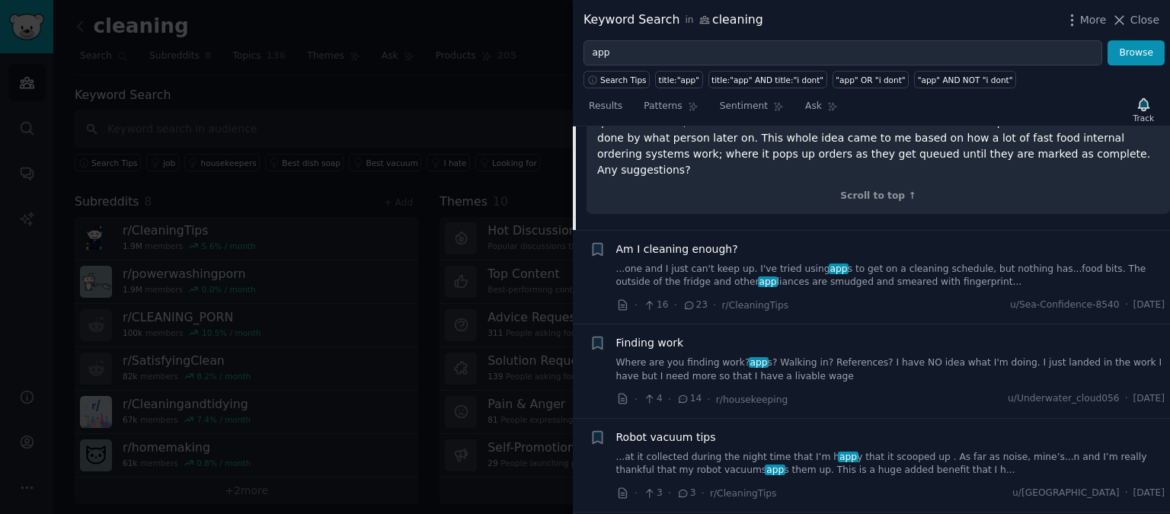
scroll to position [3905, 0]
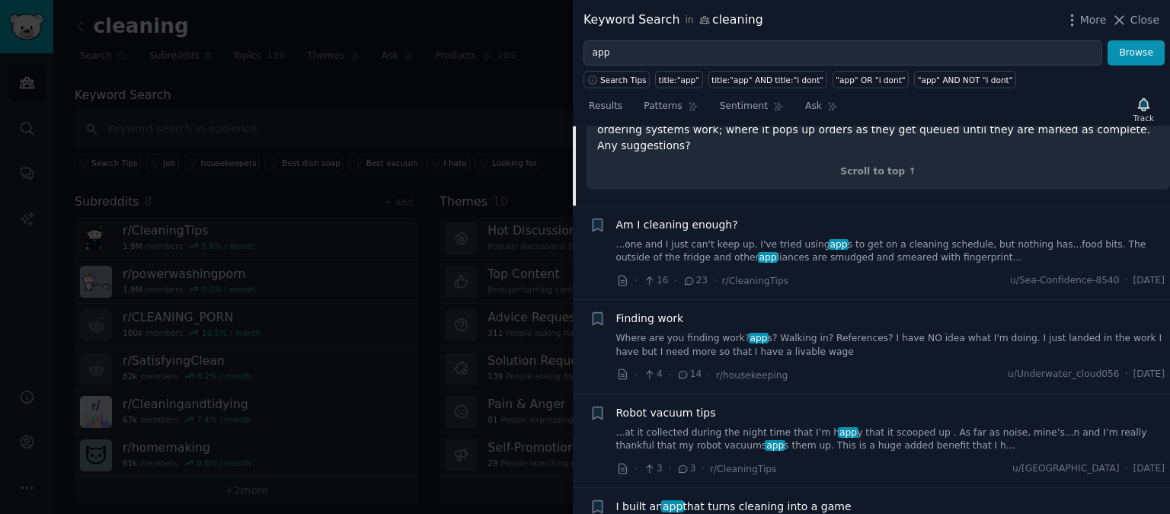
click at [911, 238] on link "...one and I just can't keep up. I've tried using app s to get on a cleaning sc…" at bounding box center [890, 251] width 549 height 27
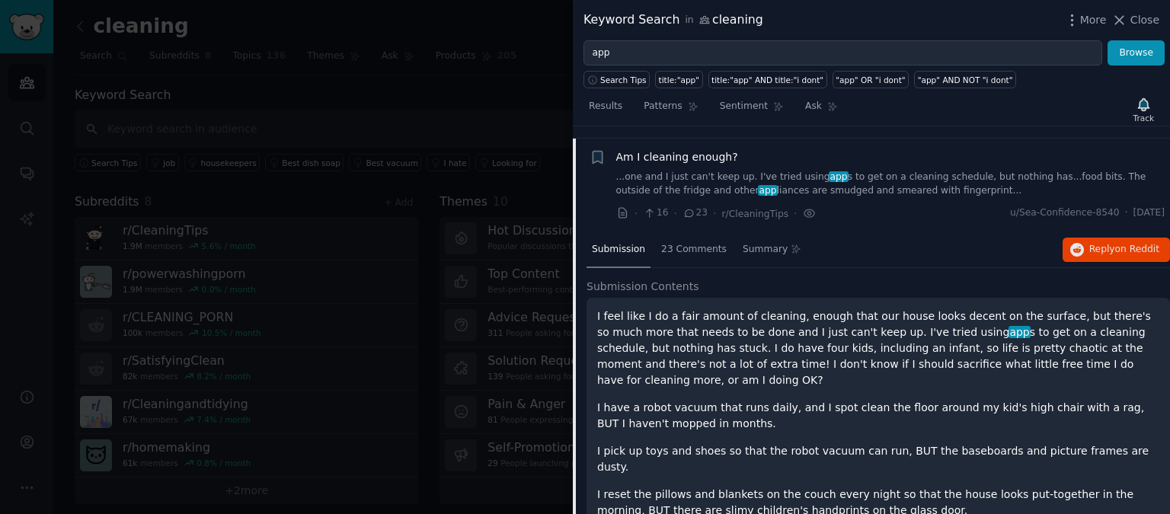
scroll to position [3677, 0]
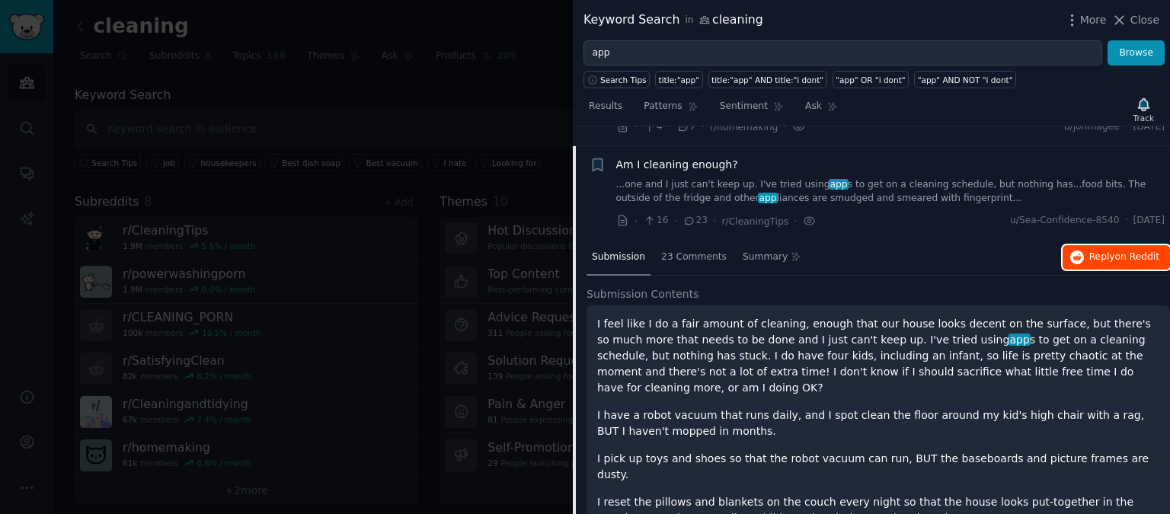
click at [1105, 251] on span "Reply on Reddit" at bounding box center [1124, 258] width 70 height 14
